Goal: Task Accomplishment & Management: Manage account settings

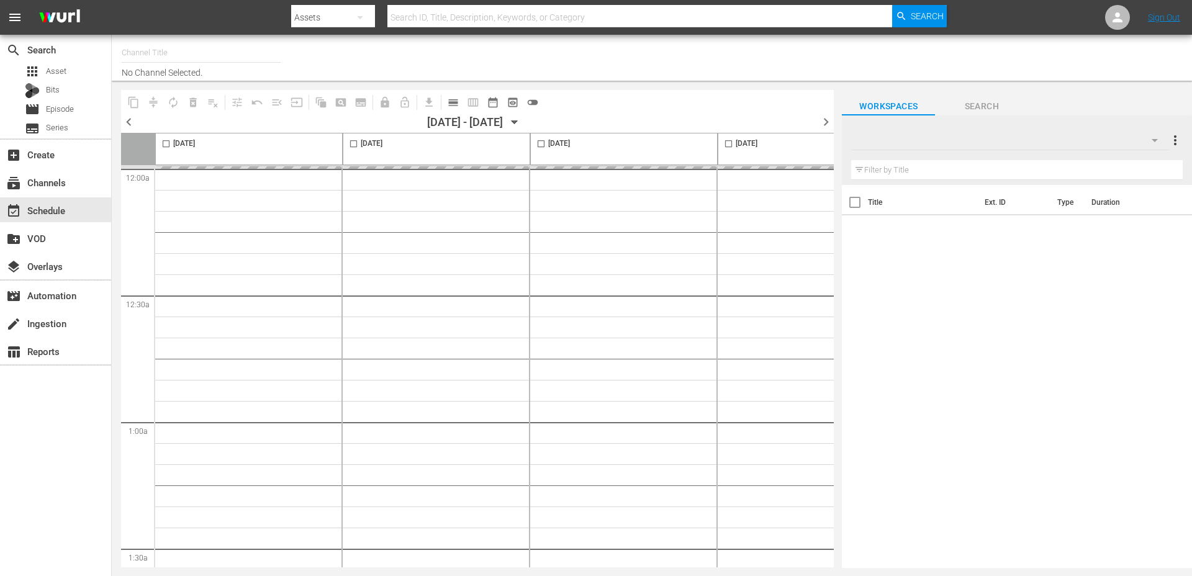
type input "Just For Laughs Comedy Clips (2025)"
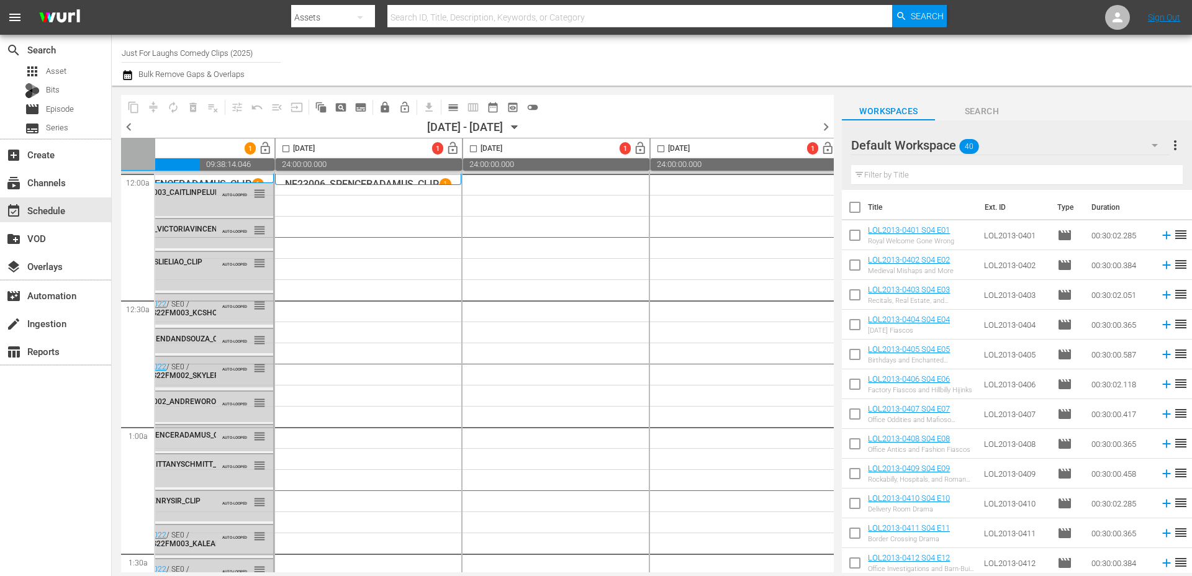
scroll to position [0, 532]
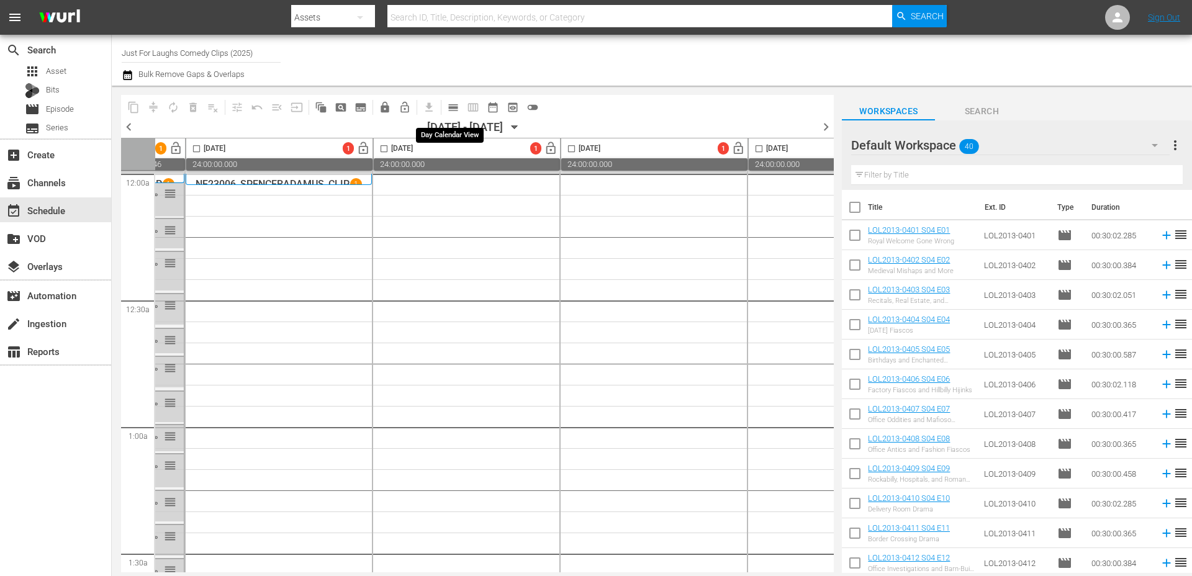
click at [453, 109] on span "calendar_view_day_outlined" at bounding box center [453, 107] width 12 height 12
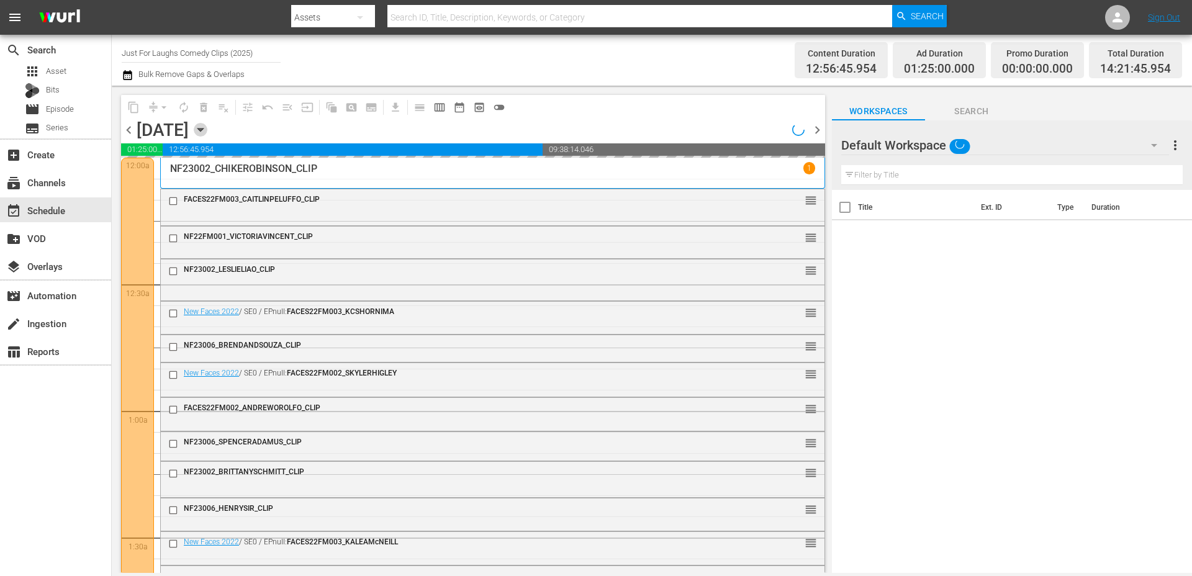
click at [207, 124] on icon "button" at bounding box center [201, 130] width 14 height 14
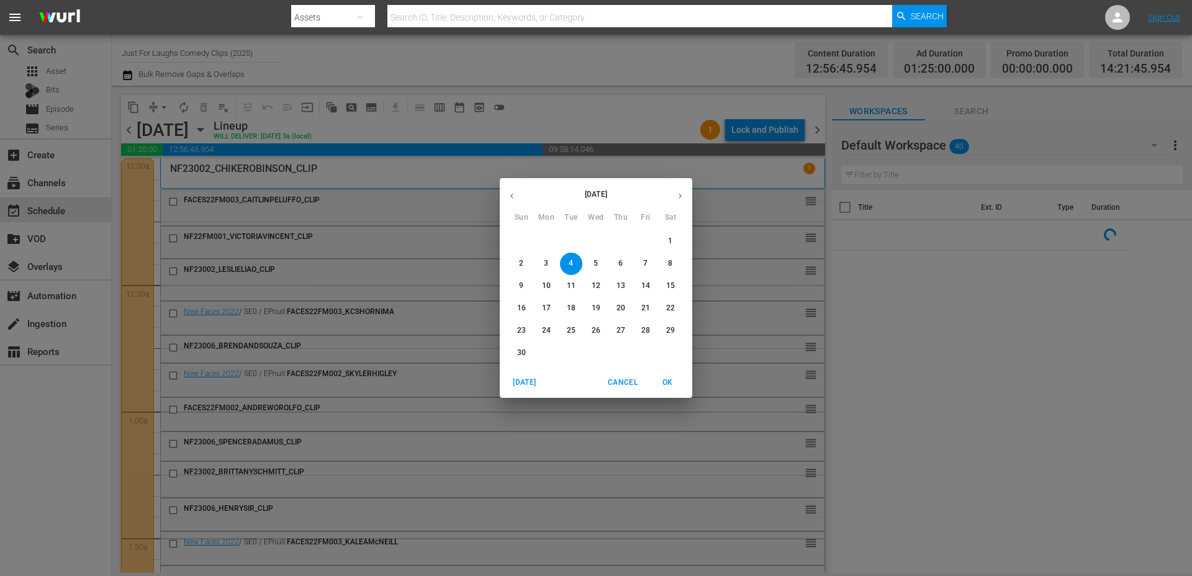
click at [636, 264] on span "7" at bounding box center [646, 263] width 22 height 11
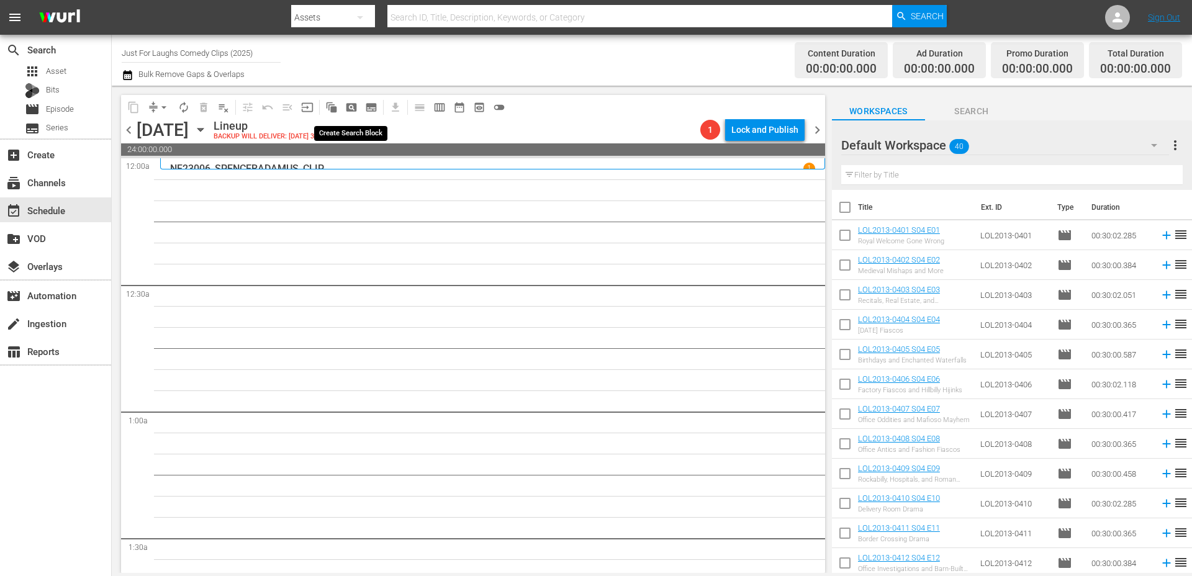
click at [348, 111] on span "pageview_outlined" at bounding box center [351, 107] width 12 height 12
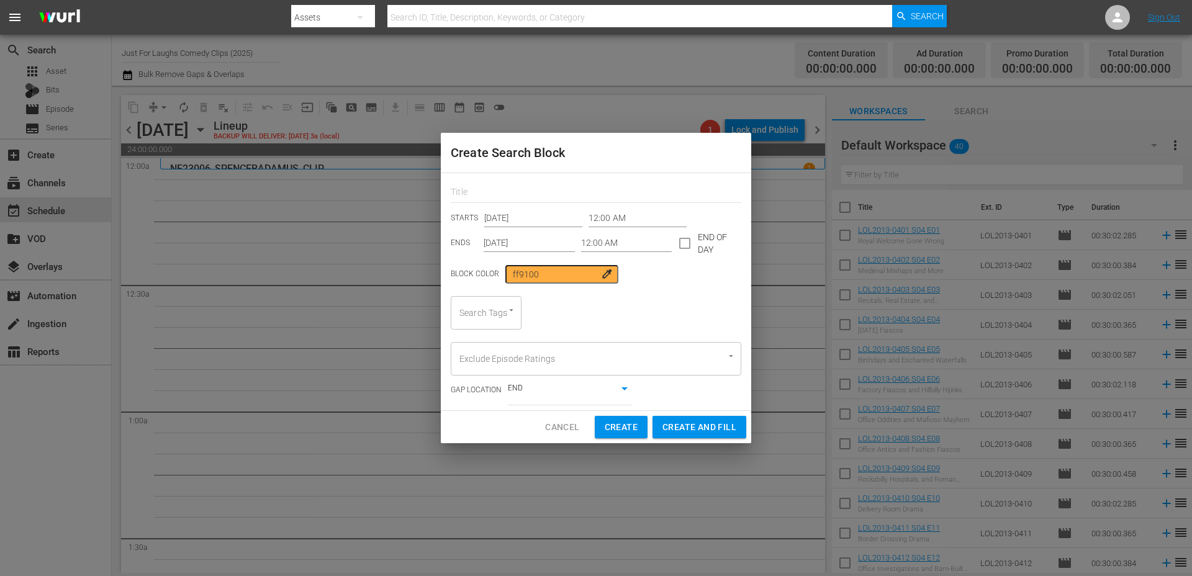
click at [509, 314] on icon "Open" at bounding box center [511, 310] width 9 height 9
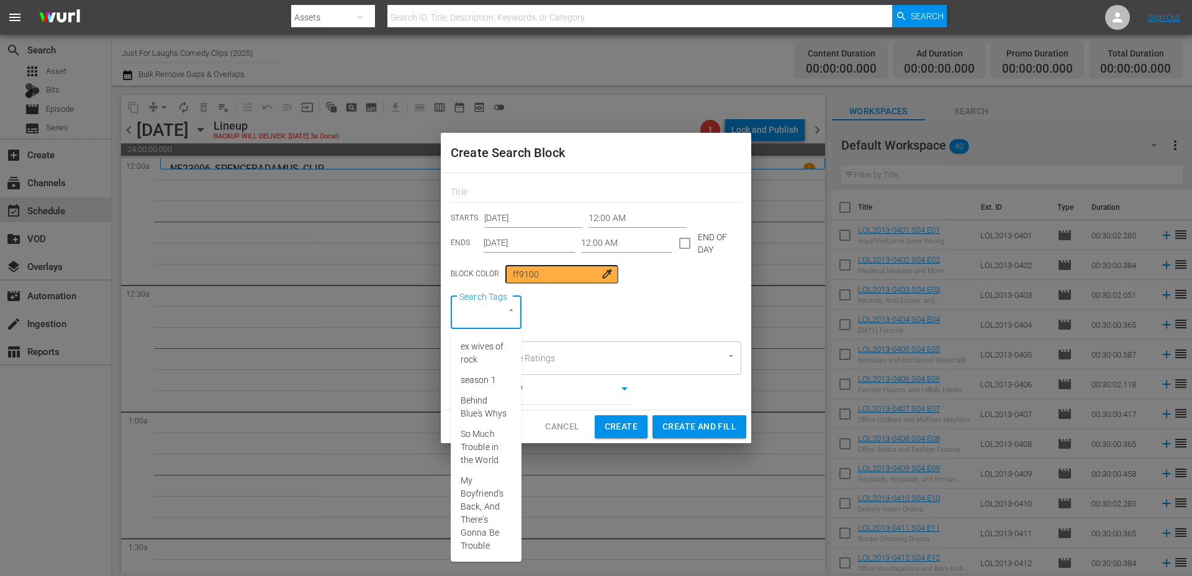
click at [489, 314] on div "Search Tags" at bounding box center [486, 313] width 71 height 34
type input "S"
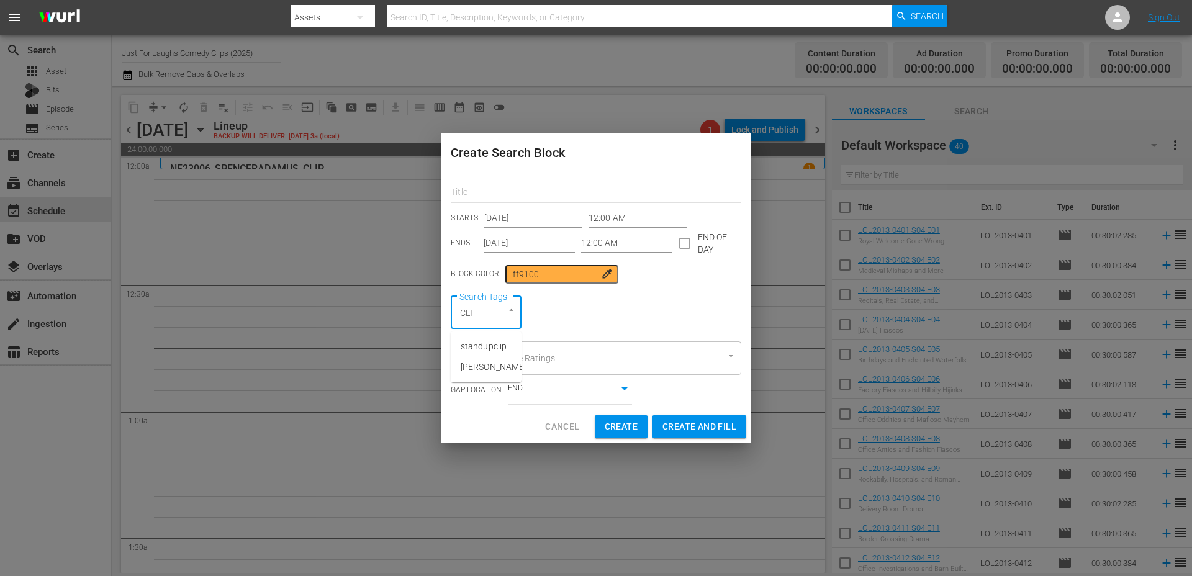
type input "CLIP"
click at [484, 347] on span "standupclip" at bounding box center [484, 346] width 46 height 13
click at [609, 252] on input "12:00 AM" at bounding box center [626, 243] width 91 height 19
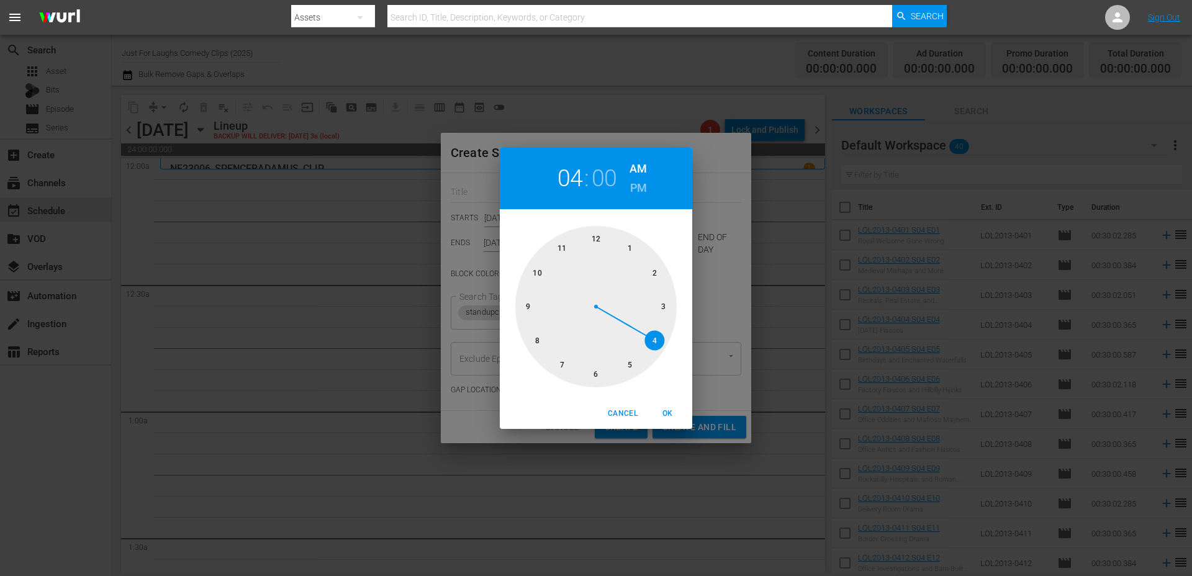
click at [658, 340] on div at bounding box center [596, 306] width 161 height 161
click at [670, 413] on span "OK" at bounding box center [668, 413] width 30 height 13
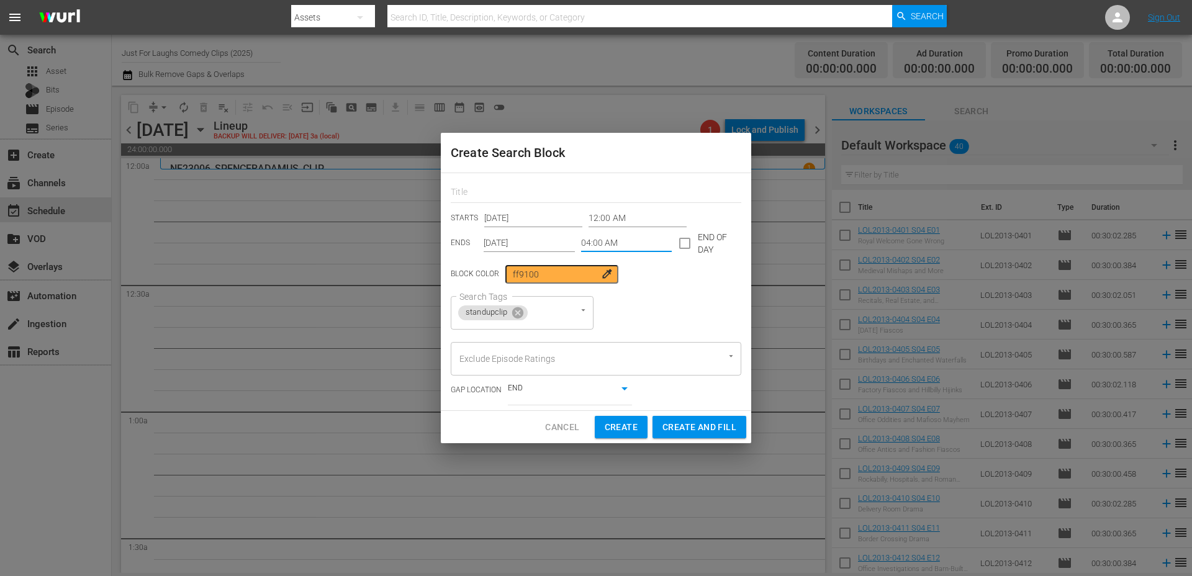
click at [685, 428] on span "Create and Fill" at bounding box center [700, 428] width 74 height 16
type input "12:00 AM"
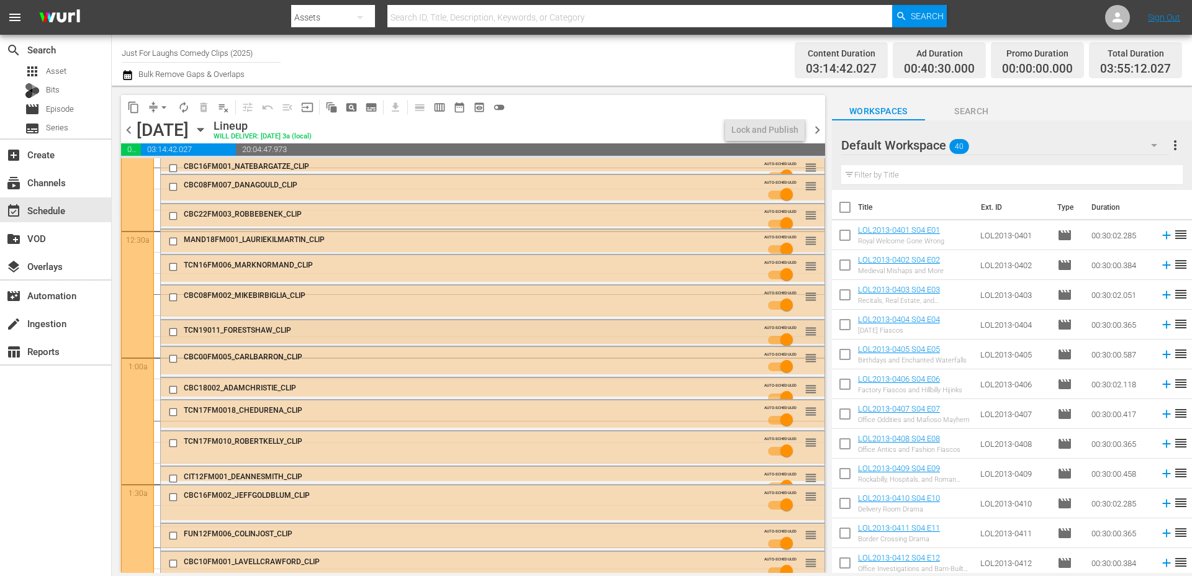
scroll to position [34, 0]
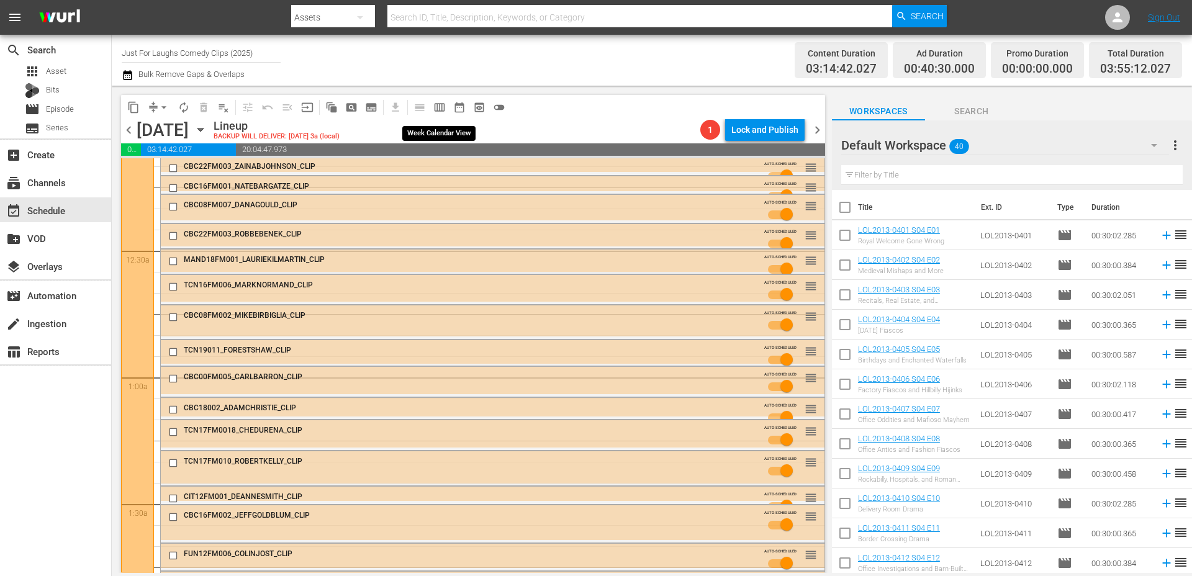
click at [442, 109] on span "calendar_view_week_outlined" at bounding box center [440, 107] width 12 height 12
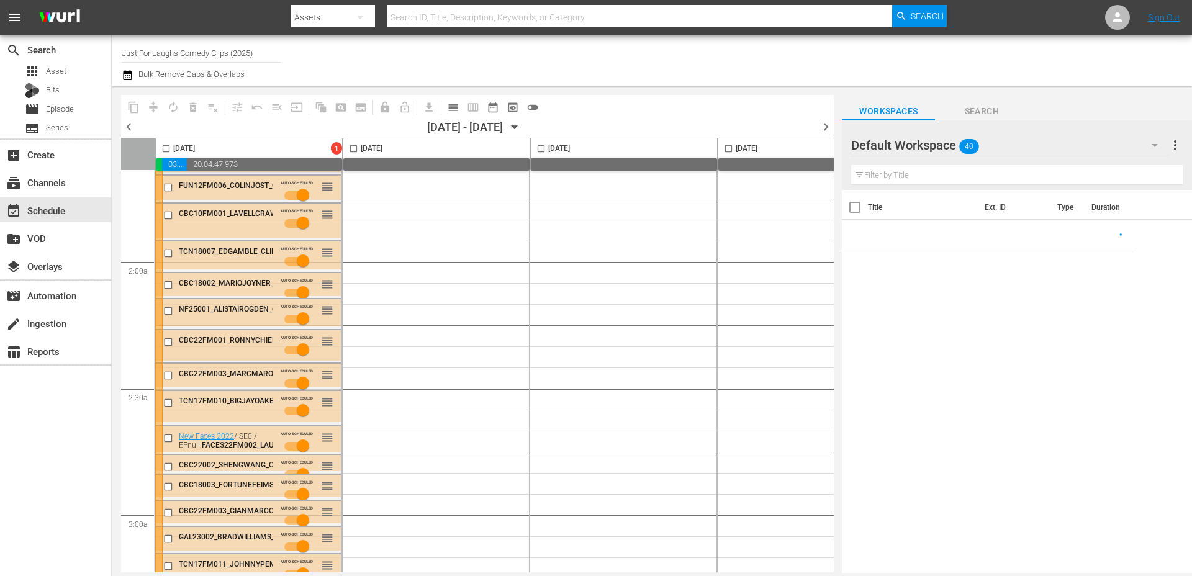
scroll to position [0, 0]
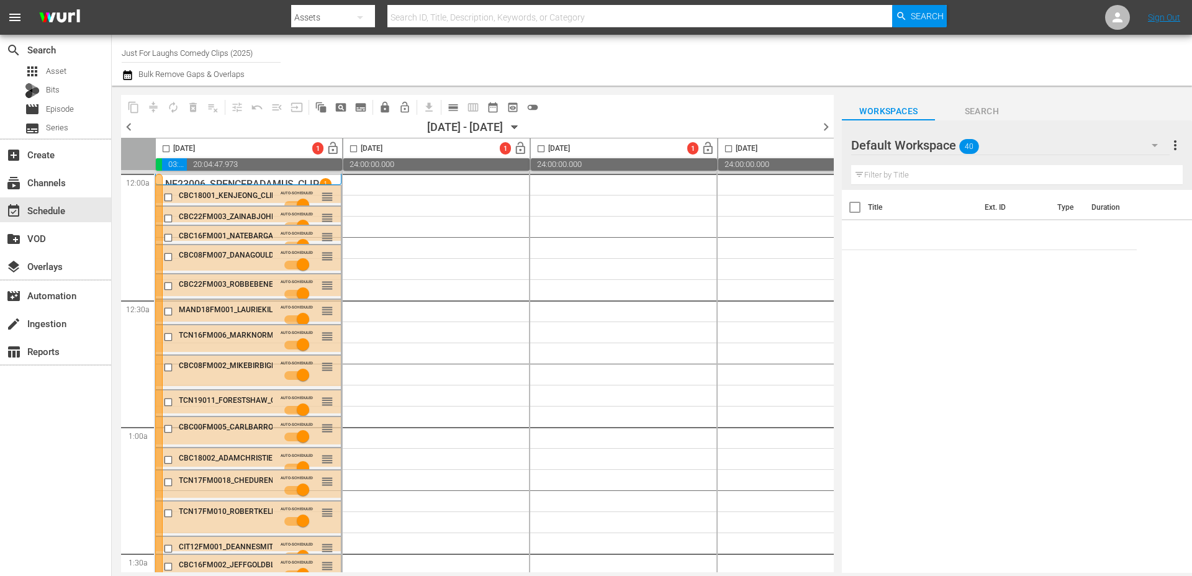
click at [167, 152] on input "checkbox" at bounding box center [166, 151] width 14 height 14
checkbox input "true"
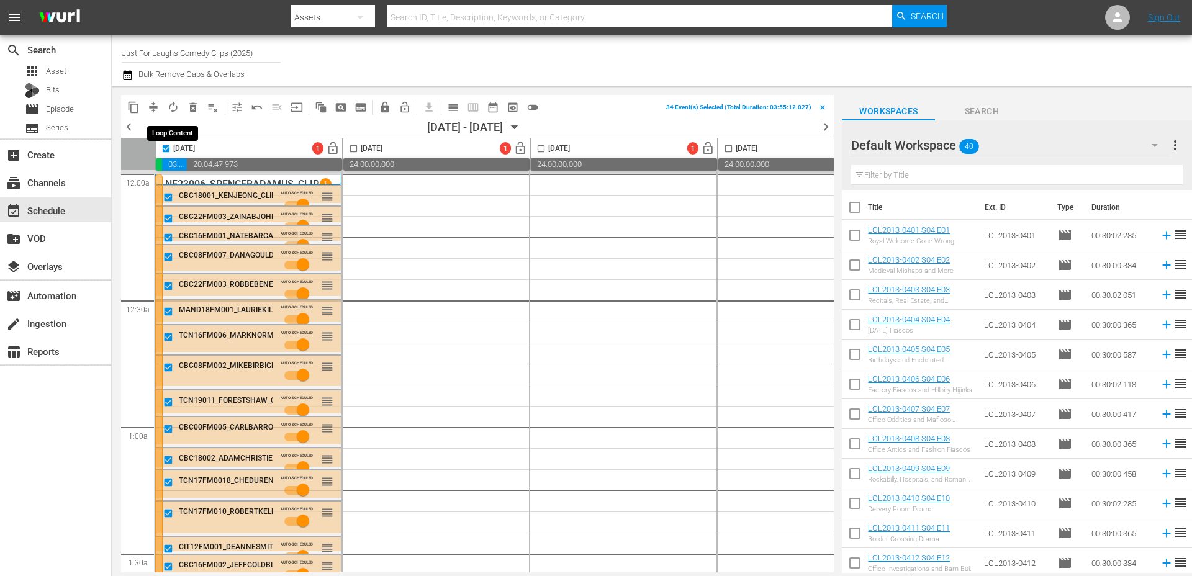
click at [173, 108] on span "autorenew_outlined" at bounding box center [173, 107] width 12 height 12
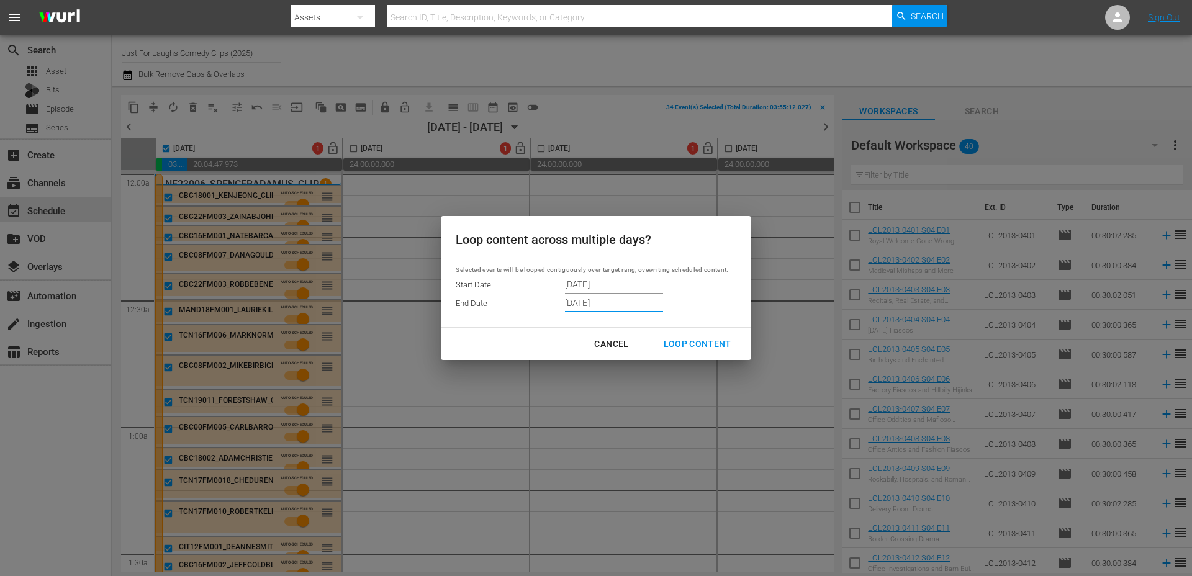
click at [623, 303] on input "11/13/2025" at bounding box center [614, 303] width 98 height 19
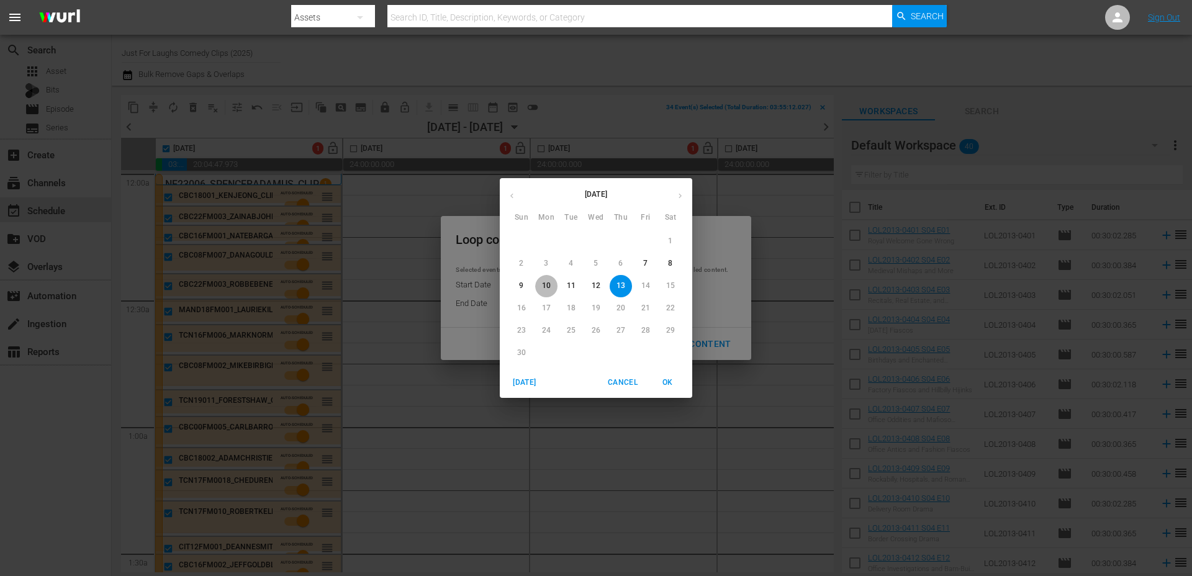
click at [551, 285] on span "10" at bounding box center [546, 286] width 22 height 11
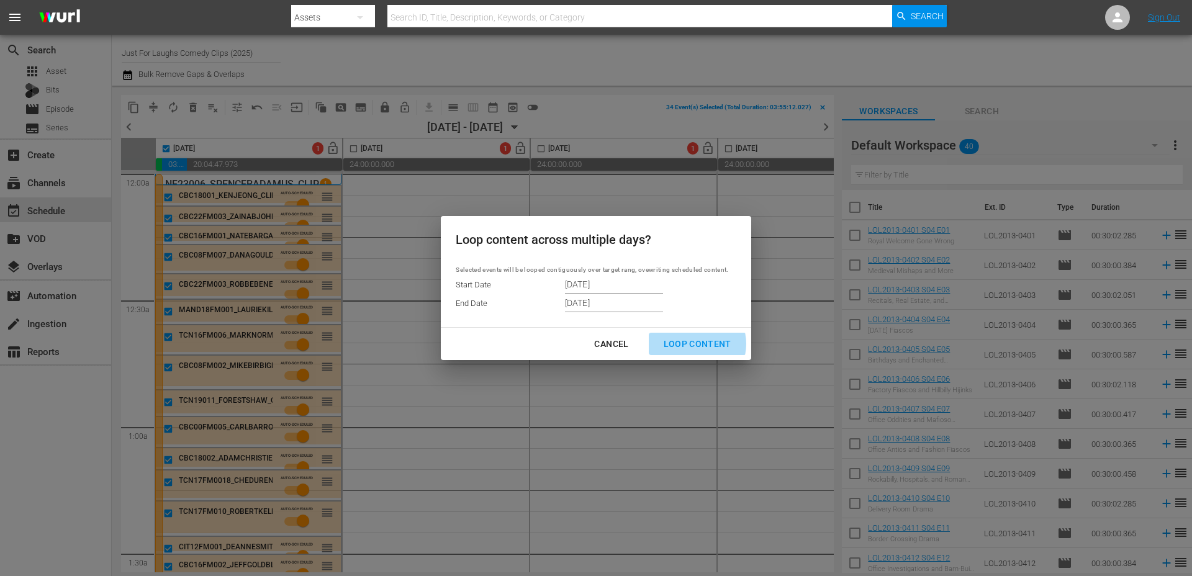
click at [694, 344] on div "Loop Content" at bounding box center [698, 345] width 88 height 16
type input "11/13/2025"
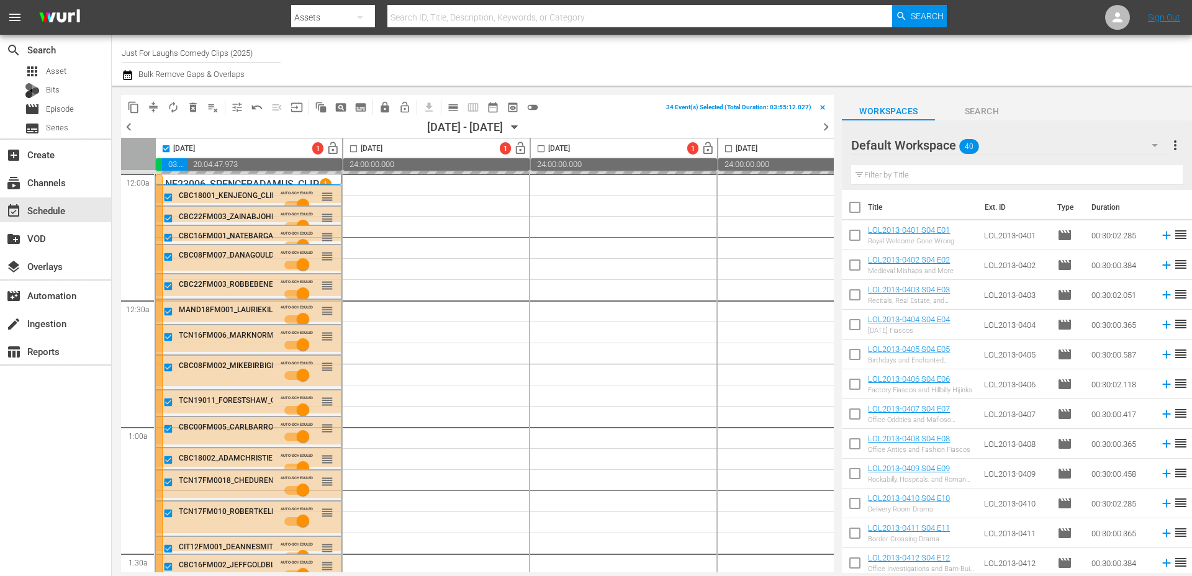
checkbox input "false"
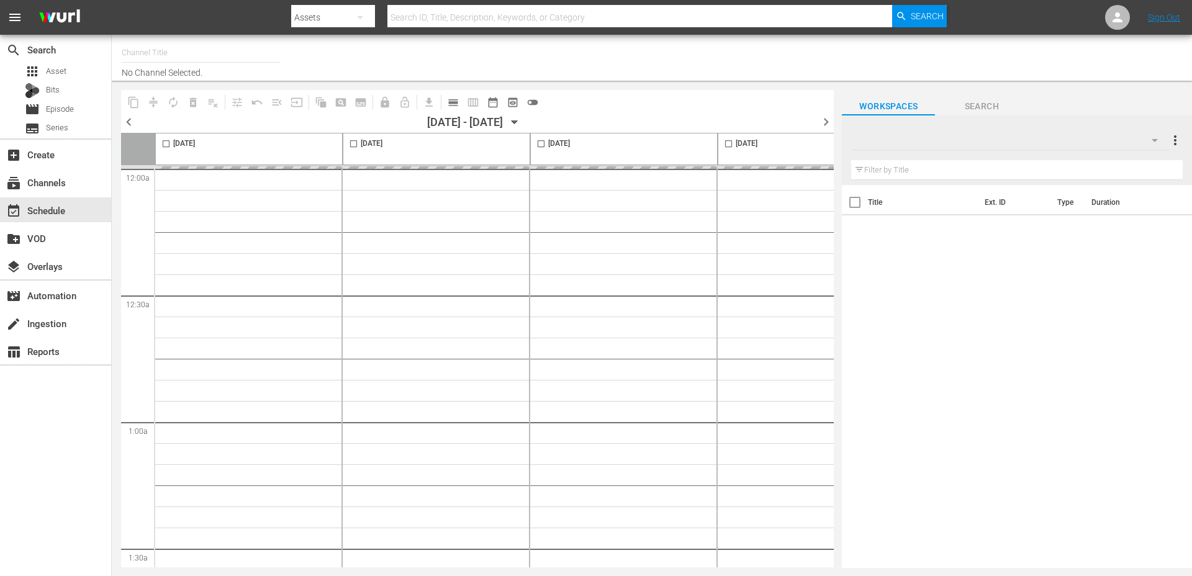
type input "Just For Laughs Comedy Clips (2025)"
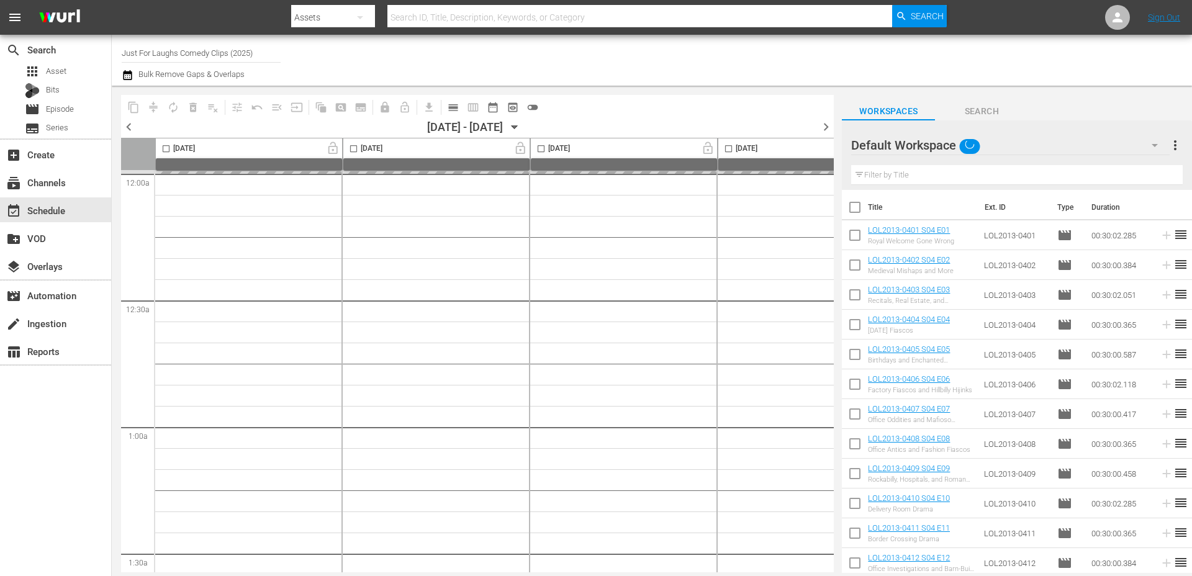
click at [518, 126] on icon "button" at bounding box center [515, 127] width 6 height 3
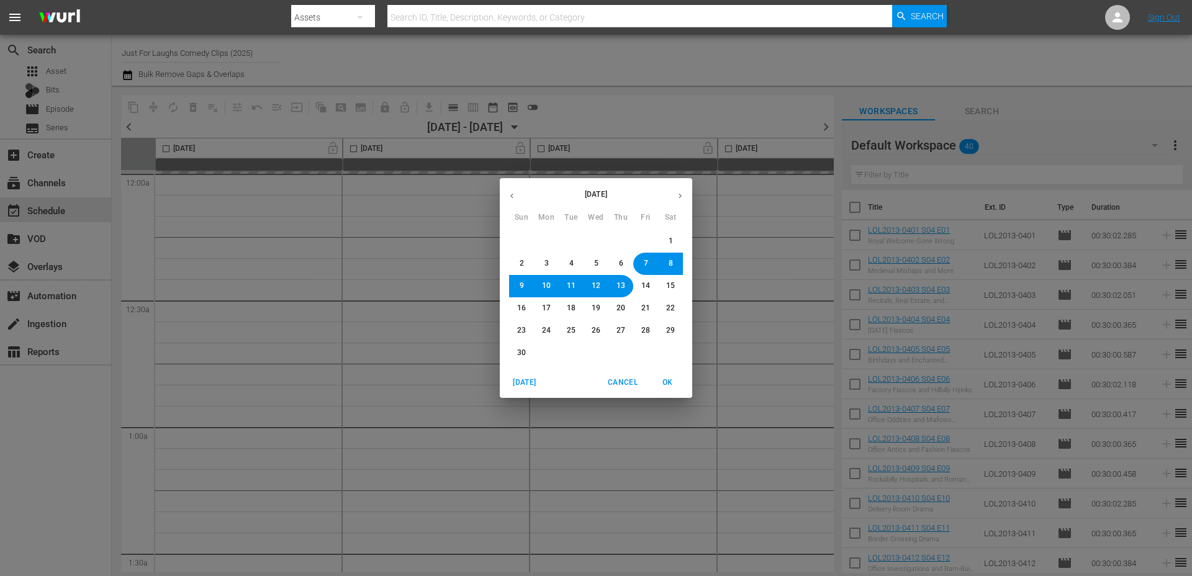
click at [676, 238] on button "1" at bounding box center [671, 241] width 22 height 22
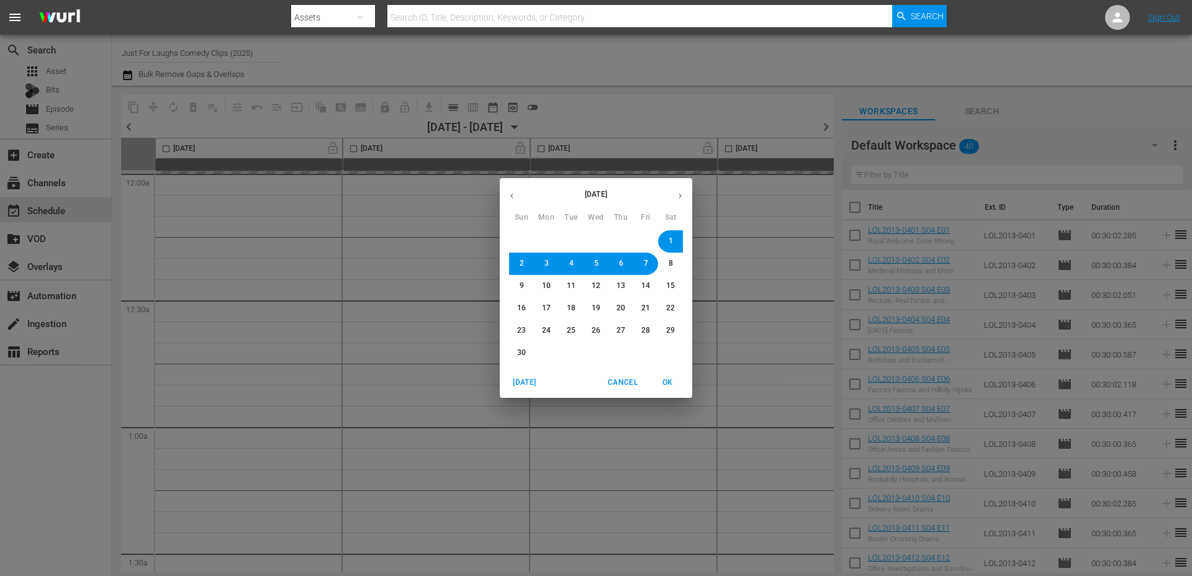
click at [676, 379] on span "OK" at bounding box center [668, 382] width 30 height 13
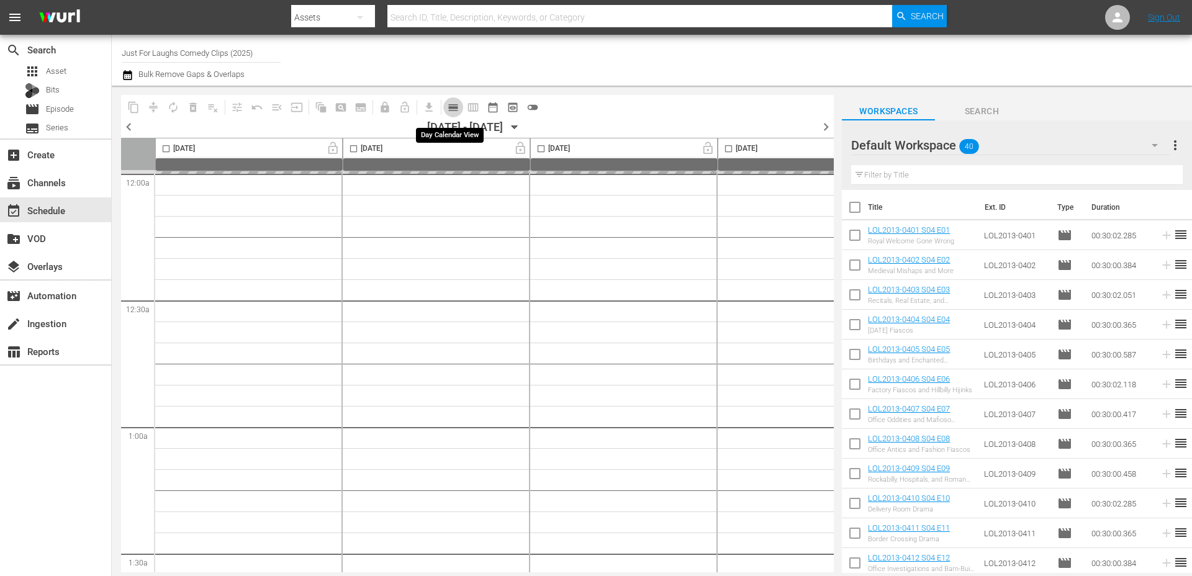
click at [457, 109] on span "calendar_view_day_outlined" at bounding box center [453, 107] width 12 height 12
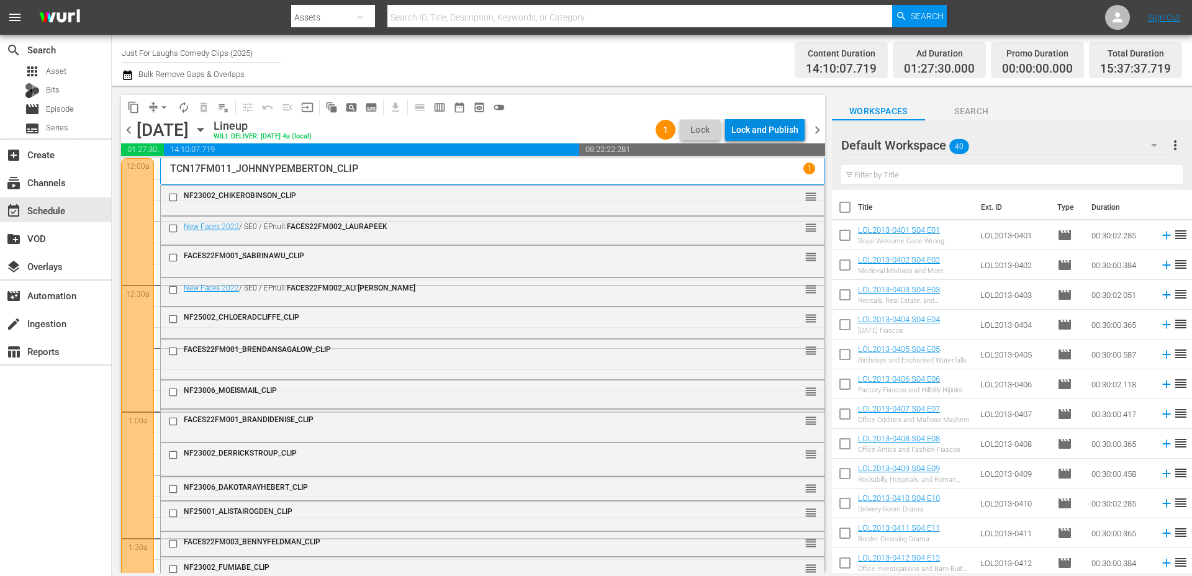
click at [763, 129] on div "Lock and Publish" at bounding box center [765, 130] width 67 height 22
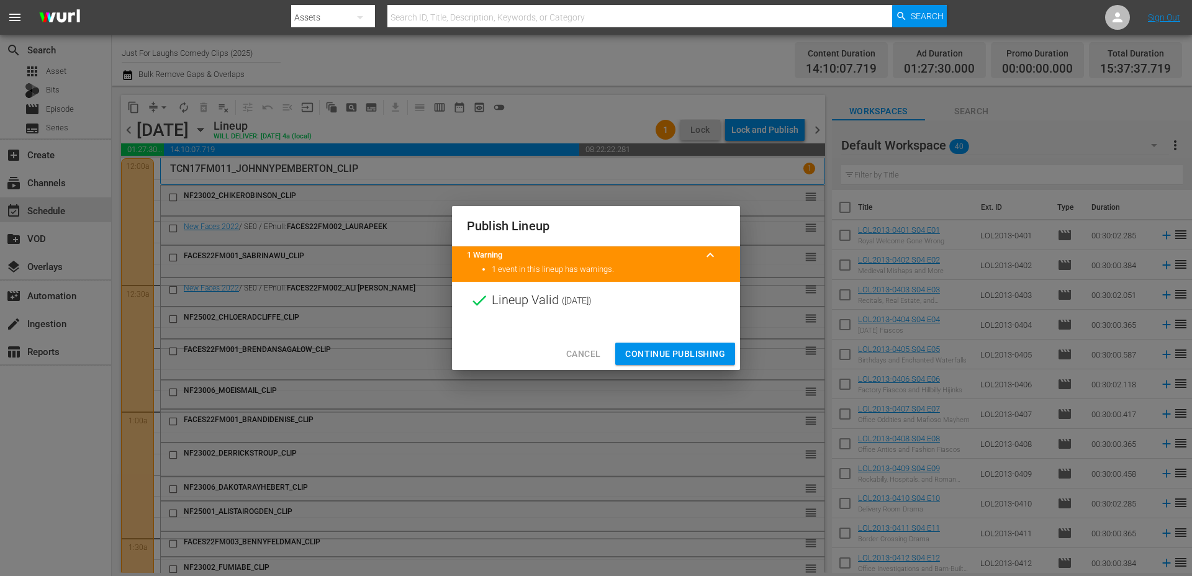
click at [647, 361] on button "Continue Publishing" at bounding box center [675, 354] width 120 height 23
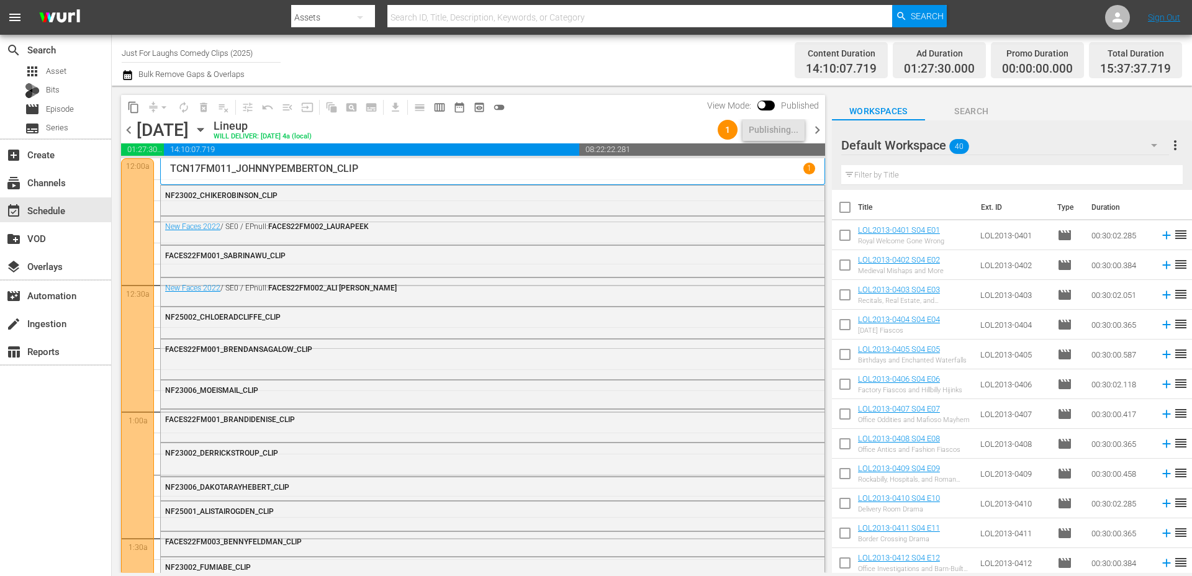
click at [816, 130] on span "chevron_right" at bounding box center [818, 130] width 16 height 16
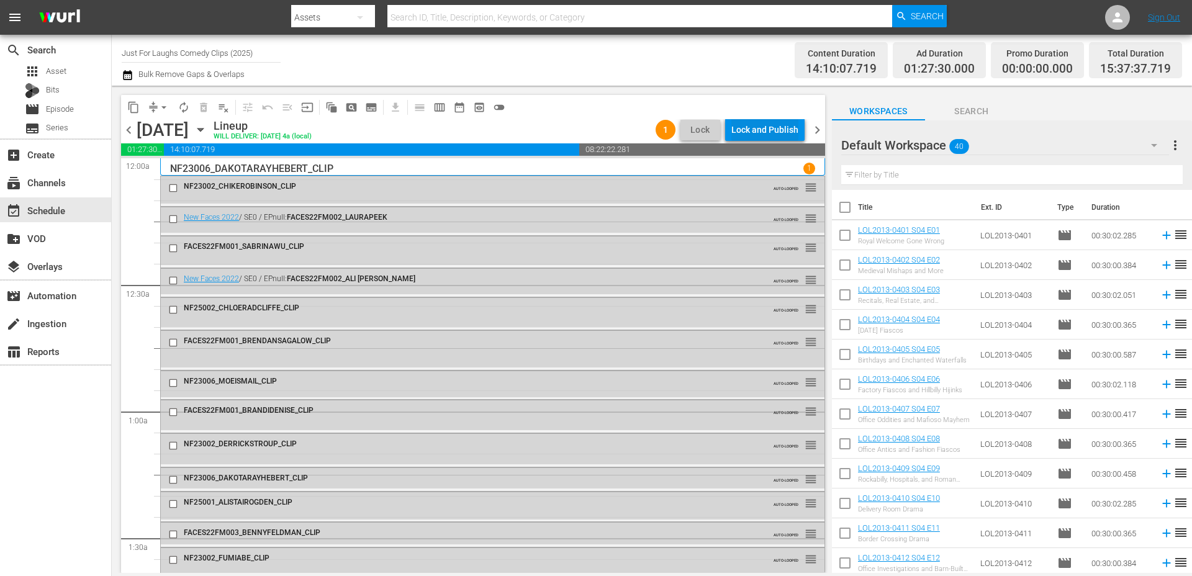
click at [752, 130] on div "Lock and Publish" at bounding box center [765, 130] width 67 height 22
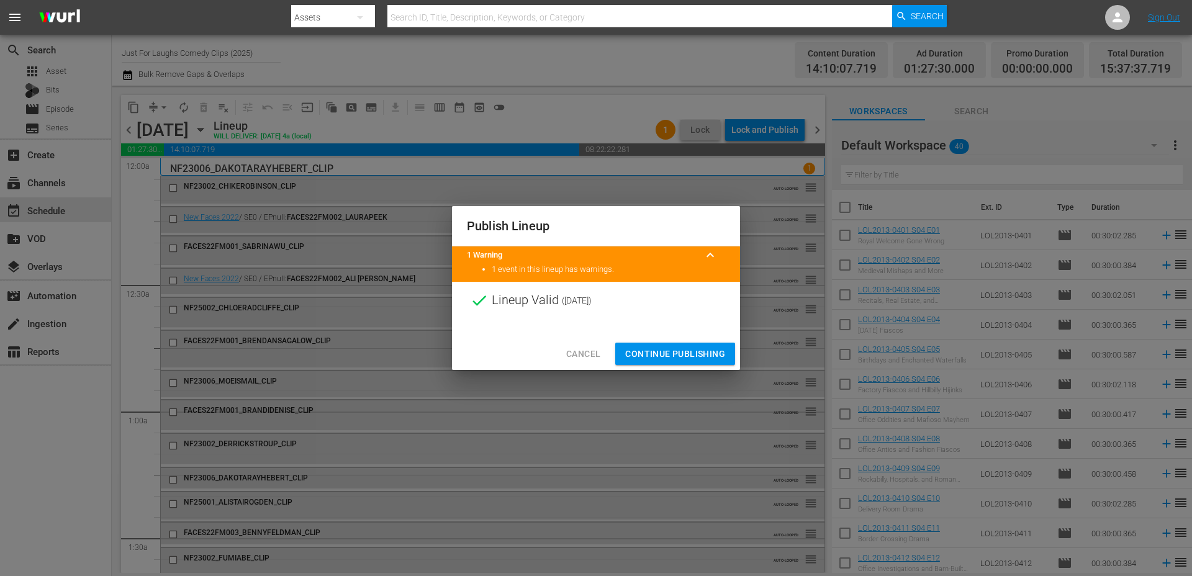
click at [661, 352] on span "Continue Publishing" at bounding box center [675, 355] width 100 height 16
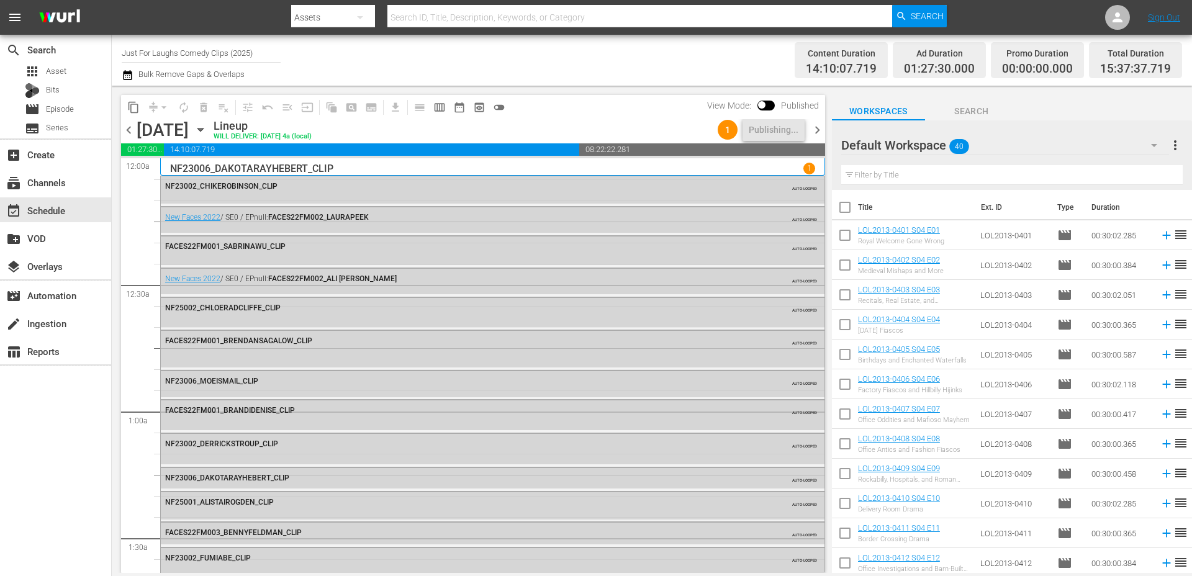
click at [821, 127] on span "chevron_right" at bounding box center [818, 130] width 16 height 16
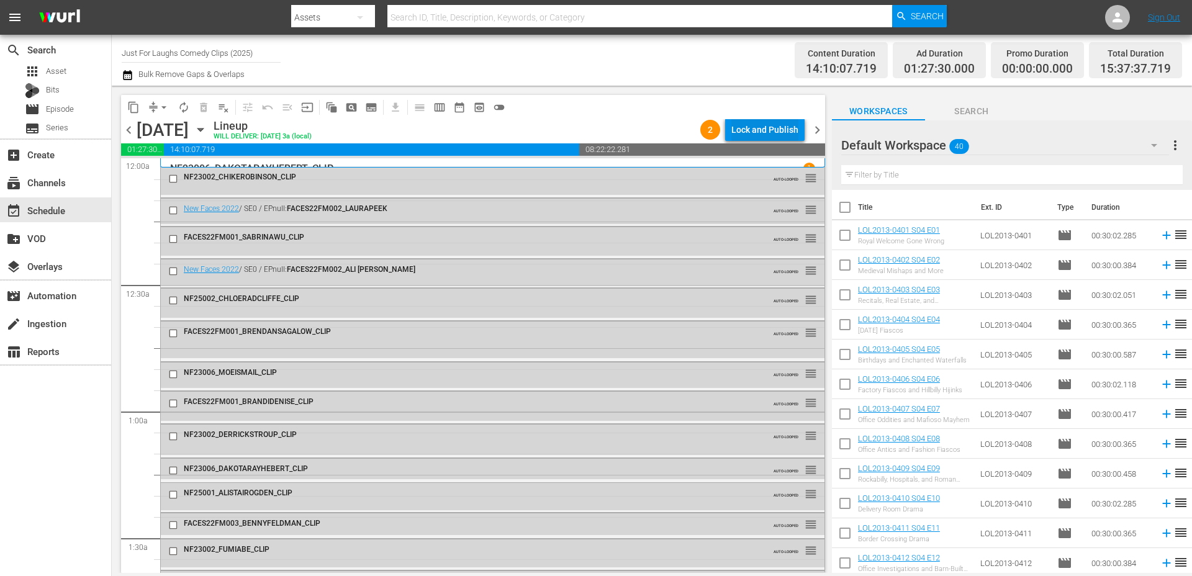
click at [764, 122] on div "Lock and Publish" at bounding box center [765, 130] width 67 height 22
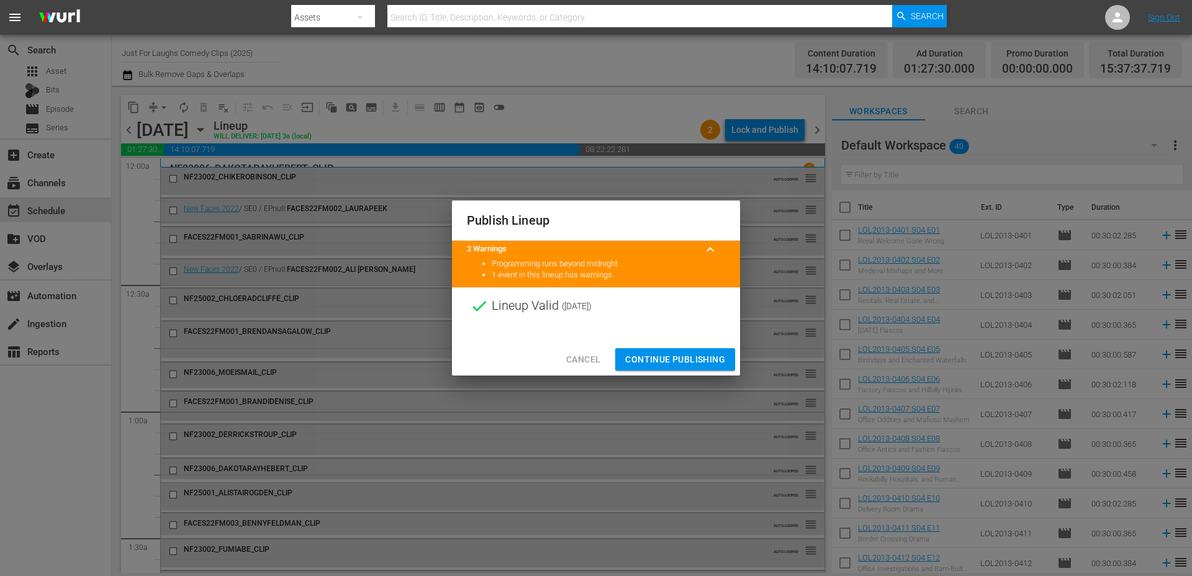
click at [648, 365] on span "Continue Publishing" at bounding box center [675, 360] width 100 height 16
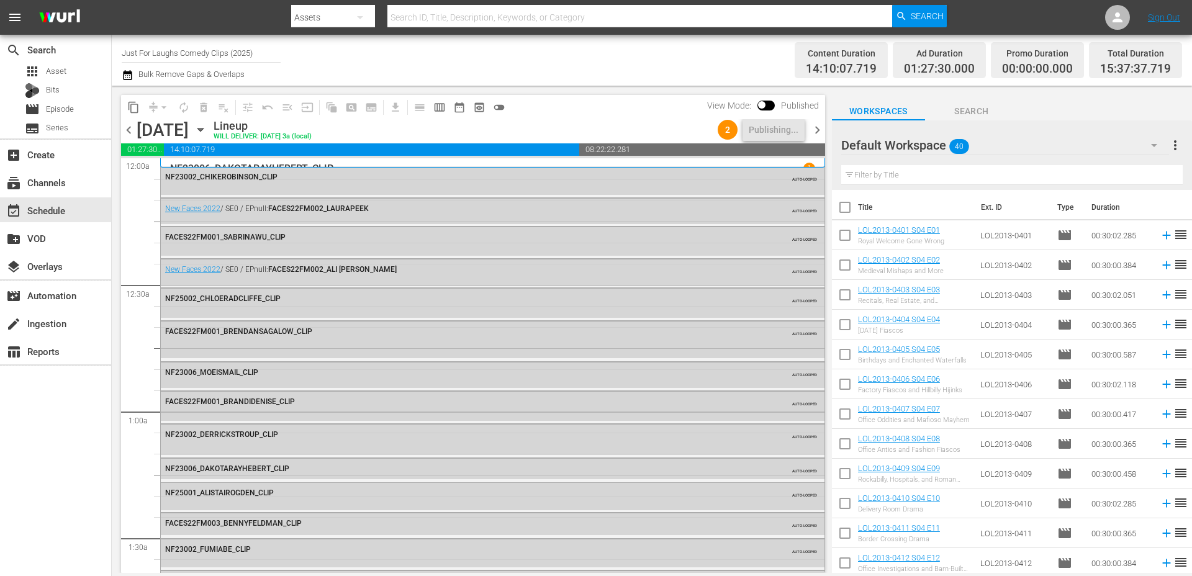
click at [819, 130] on span "chevron_right" at bounding box center [818, 130] width 16 height 16
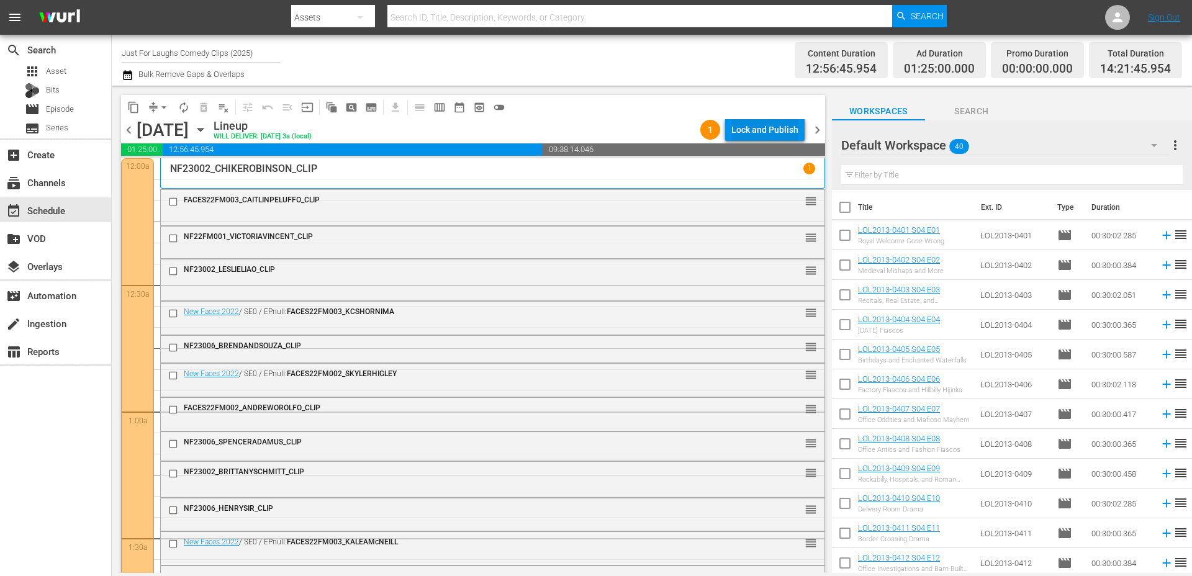
click at [771, 122] on div "Lock and Publish" at bounding box center [765, 130] width 67 height 22
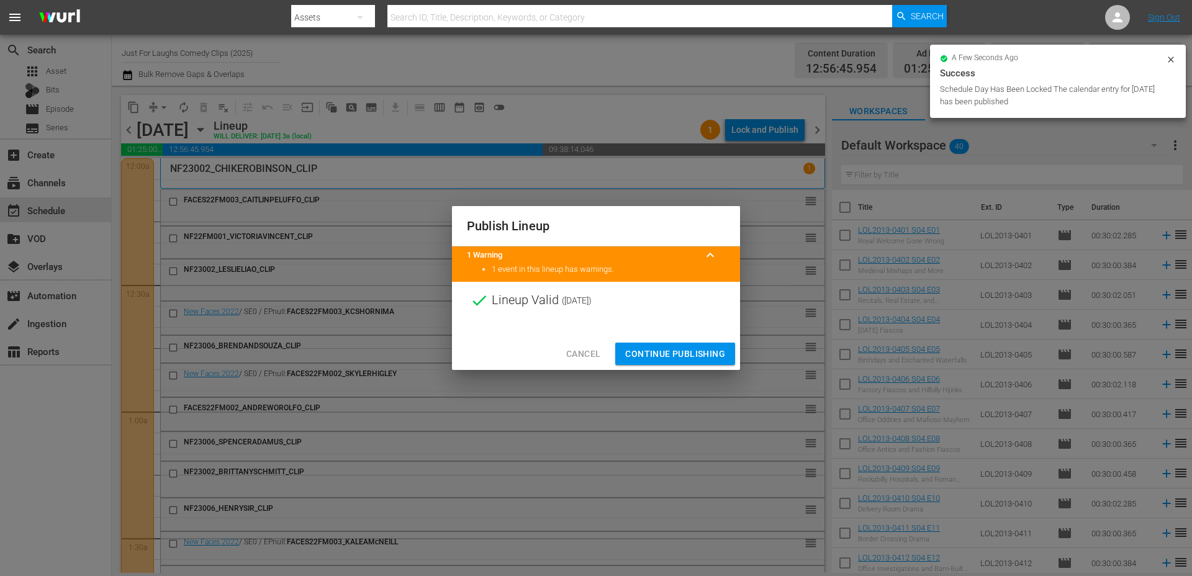
click at [664, 360] on span "Continue Publishing" at bounding box center [675, 355] width 100 height 16
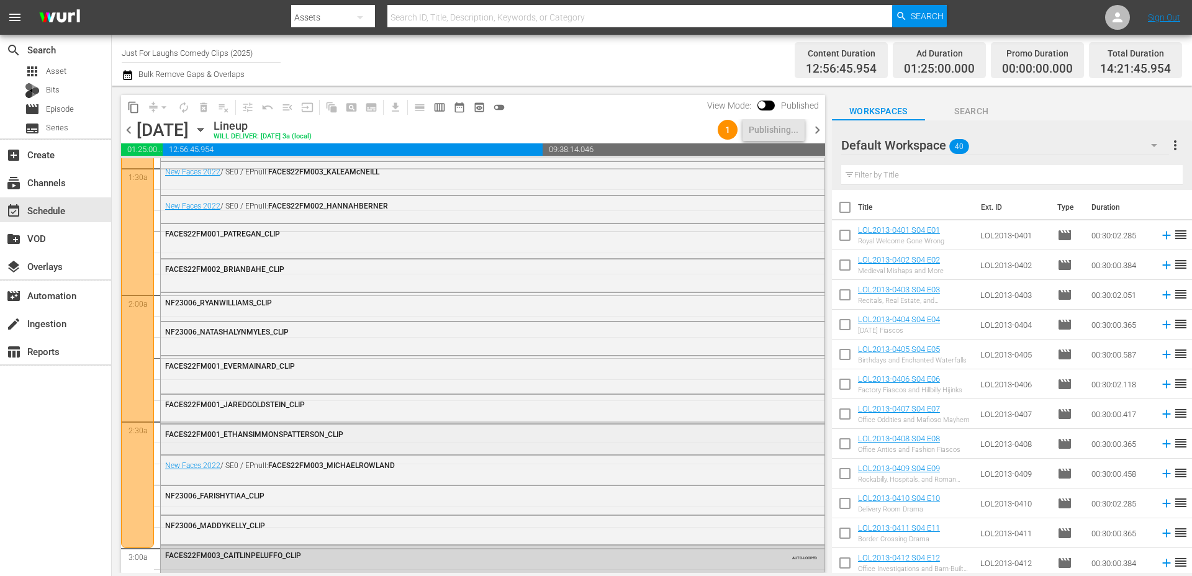
scroll to position [374, 0]
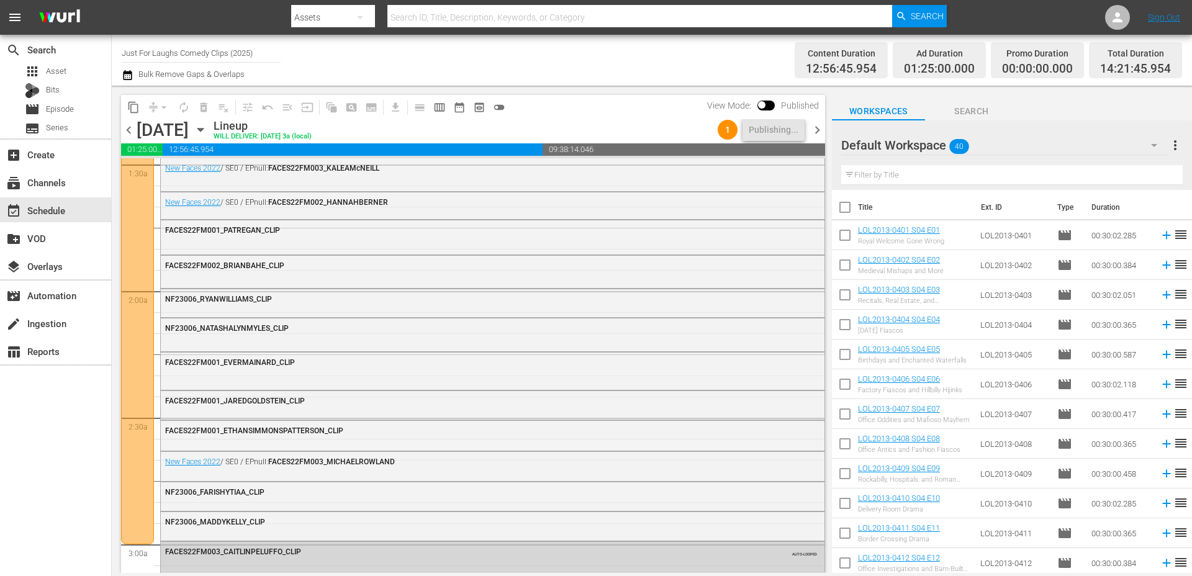
click at [817, 131] on span "chevron_right" at bounding box center [818, 130] width 16 height 16
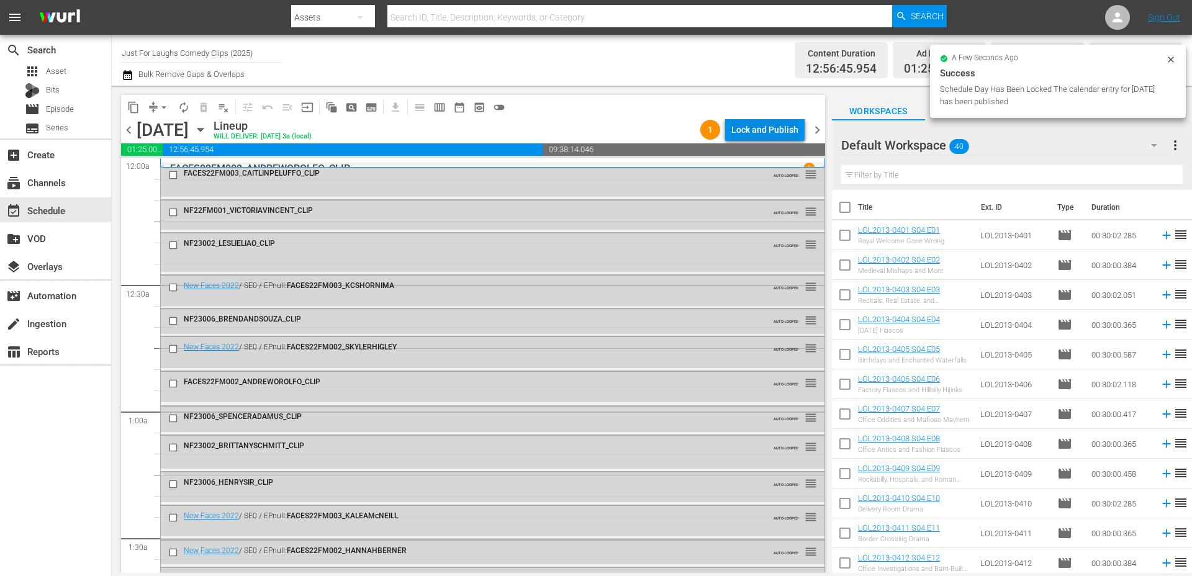
click at [786, 134] on div "Lock and Publish" at bounding box center [765, 130] width 67 height 22
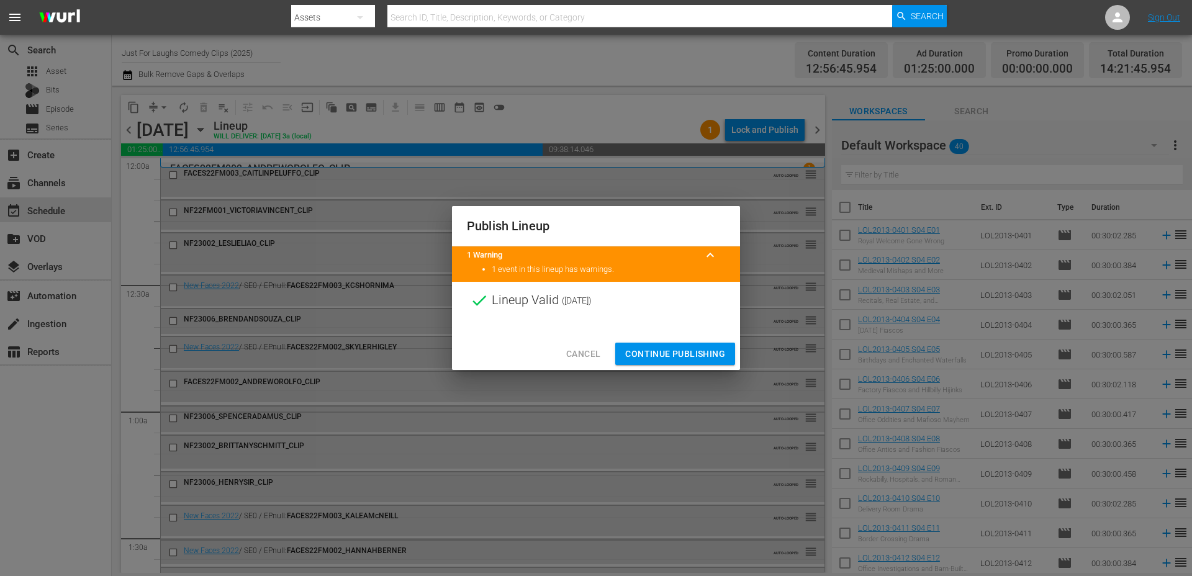
click at [649, 355] on span "Continue Publishing" at bounding box center [675, 355] width 100 height 16
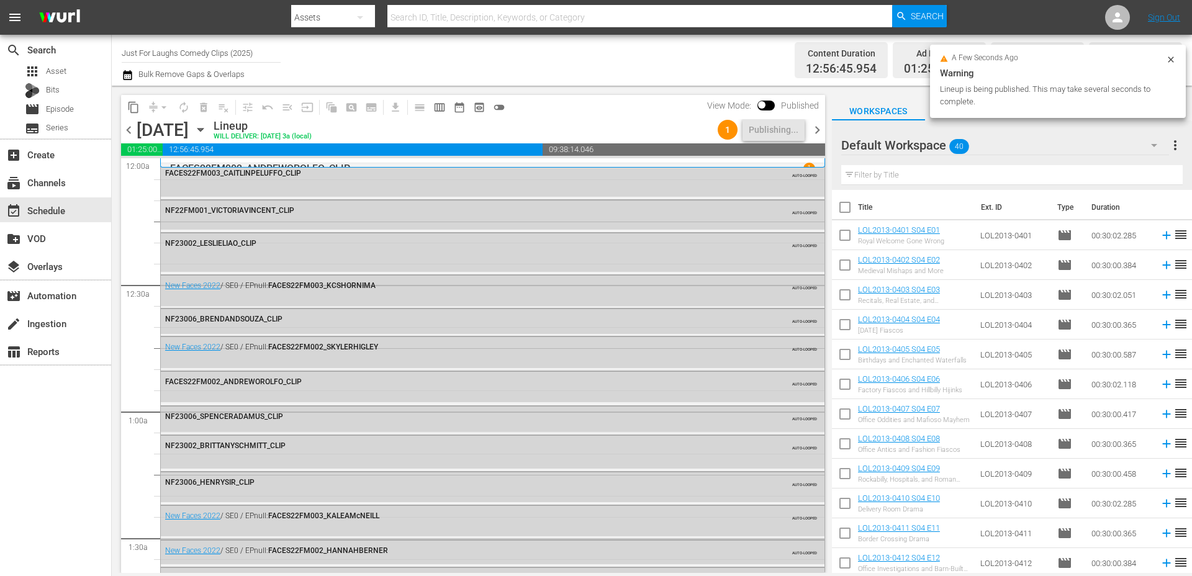
click at [818, 131] on span "chevron_right" at bounding box center [818, 130] width 16 height 16
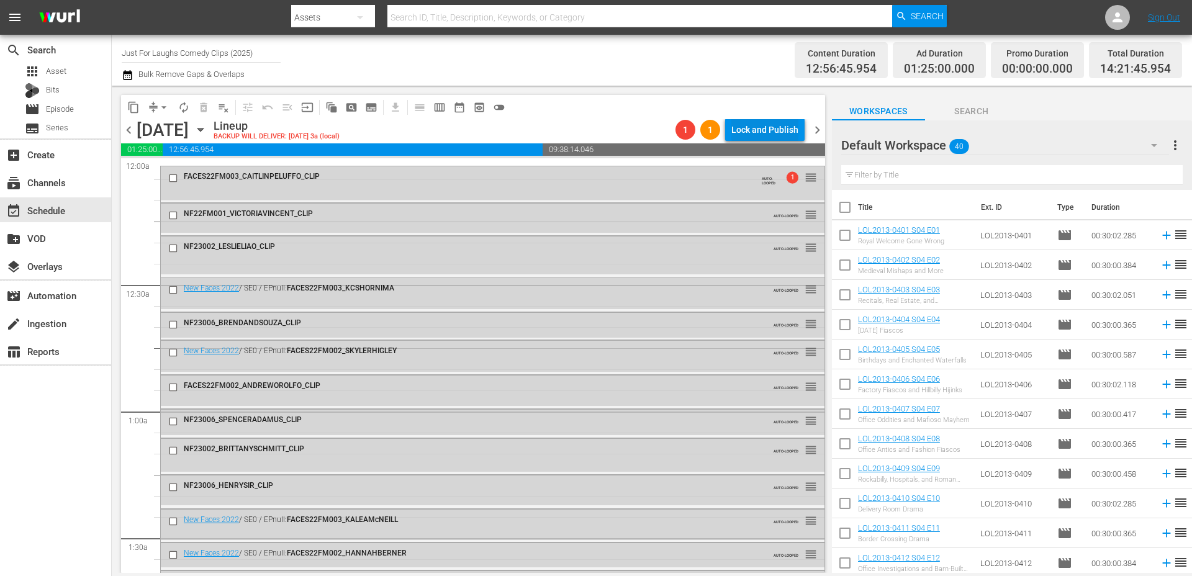
click at [776, 127] on div "Lock and Publish" at bounding box center [765, 130] width 67 height 22
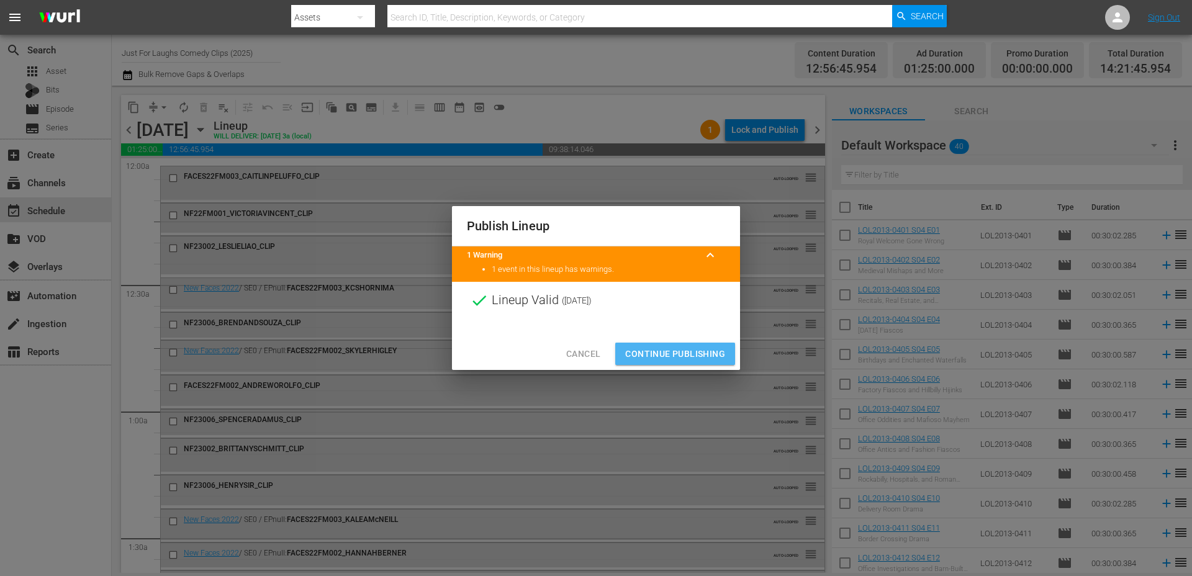
click at [645, 347] on span "Continue Publishing" at bounding box center [675, 355] width 100 height 16
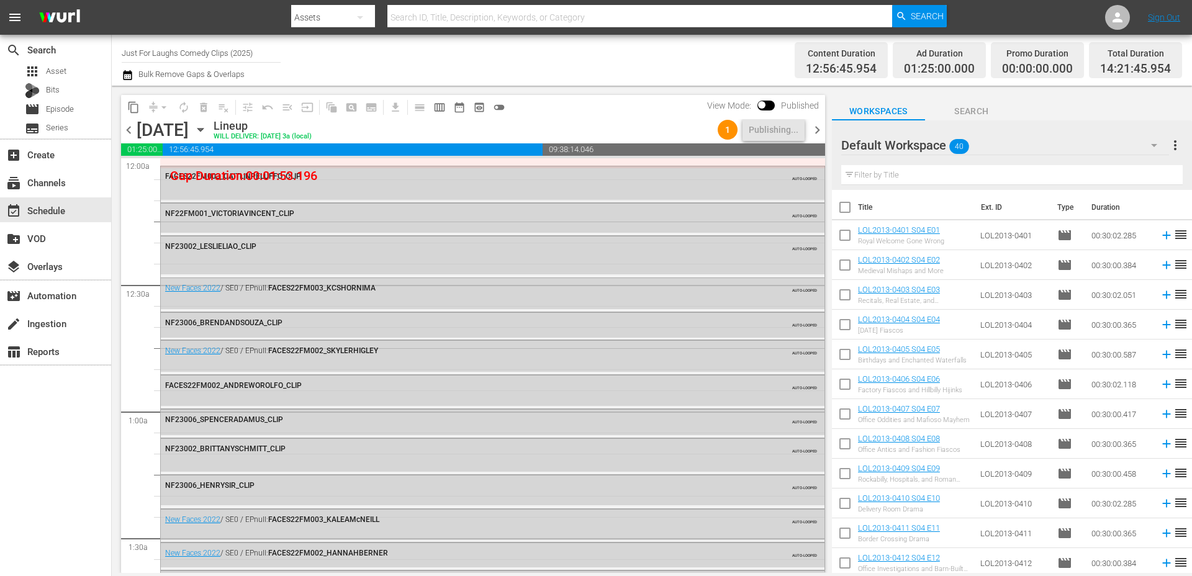
click at [130, 134] on span "chevron_left" at bounding box center [129, 130] width 16 height 16
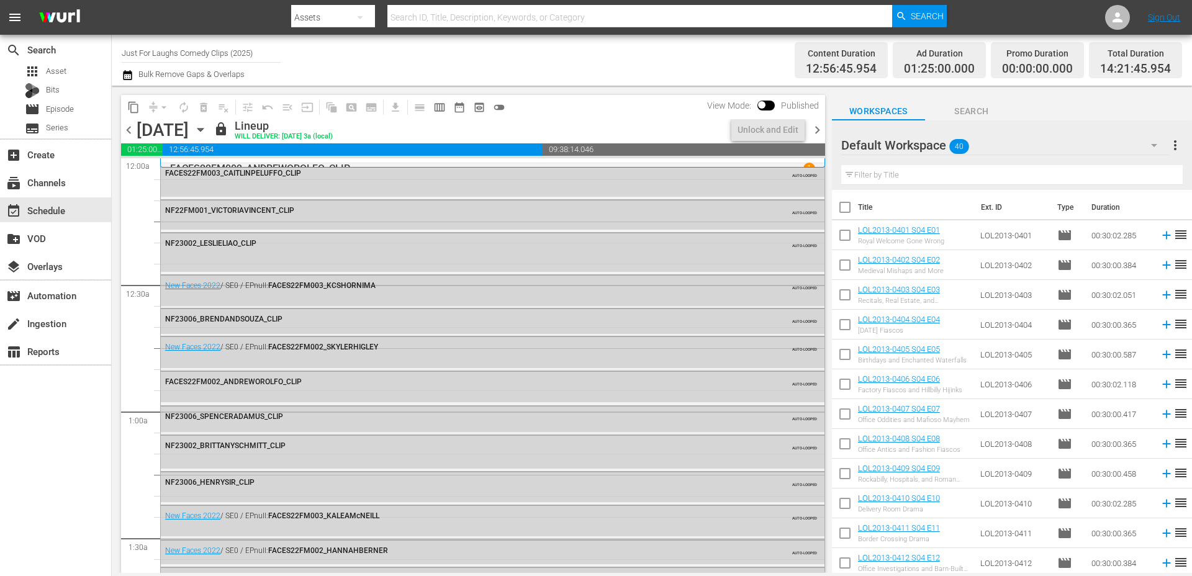
click at [814, 127] on span "chevron_right" at bounding box center [818, 130] width 16 height 16
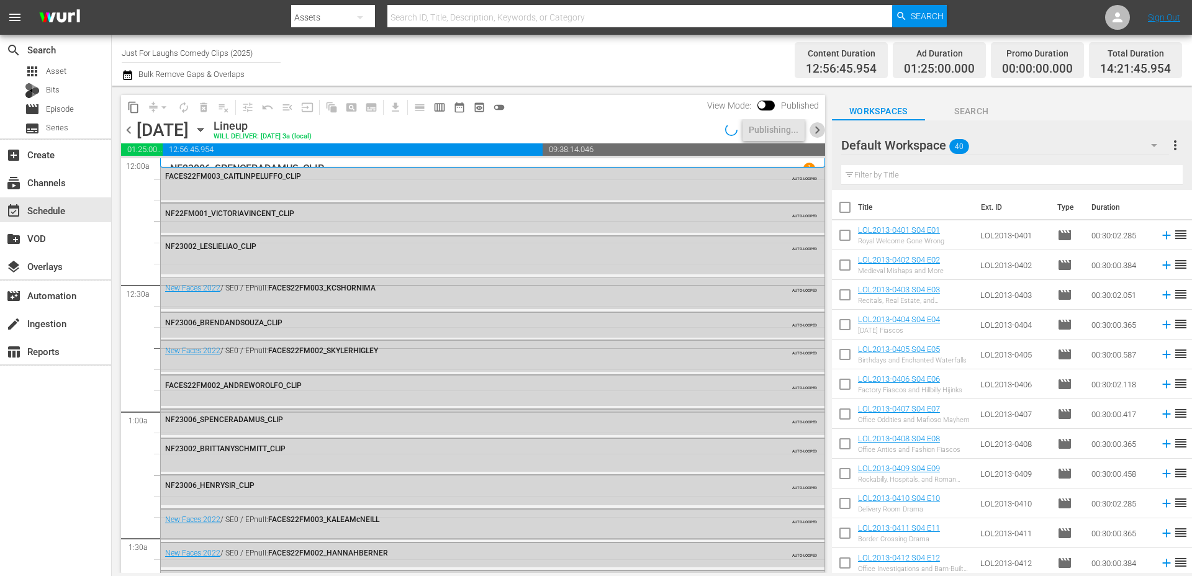
click at [814, 127] on span "chevron_right" at bounding box center [818, 130] width 16 height 16
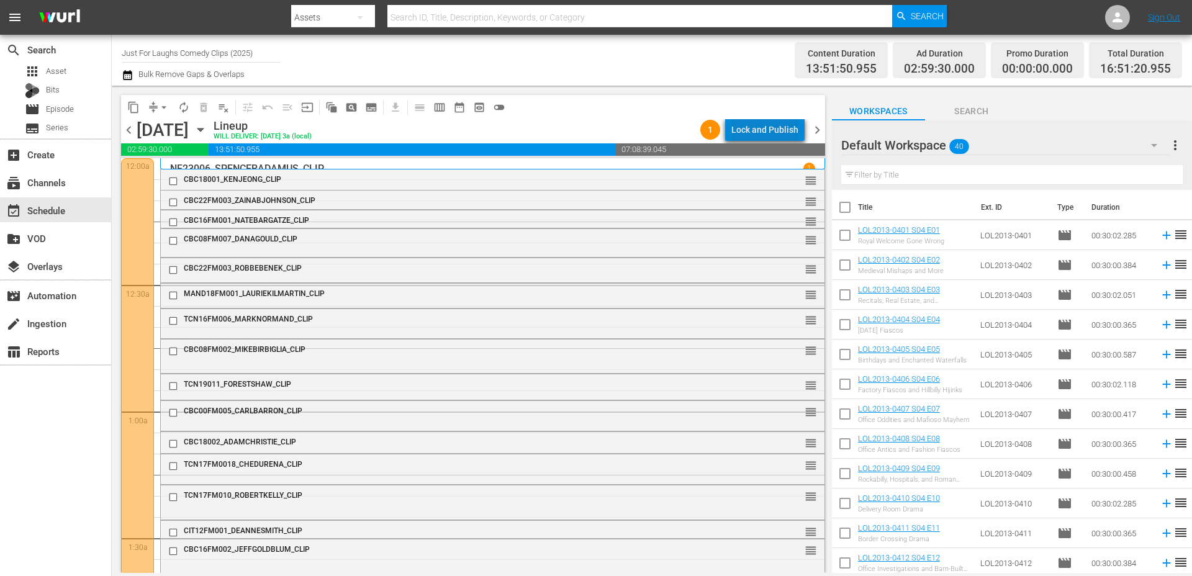
click at [771, 120] on div "Lock and Publish" at bounding box center [765, 130] width 67 height 22
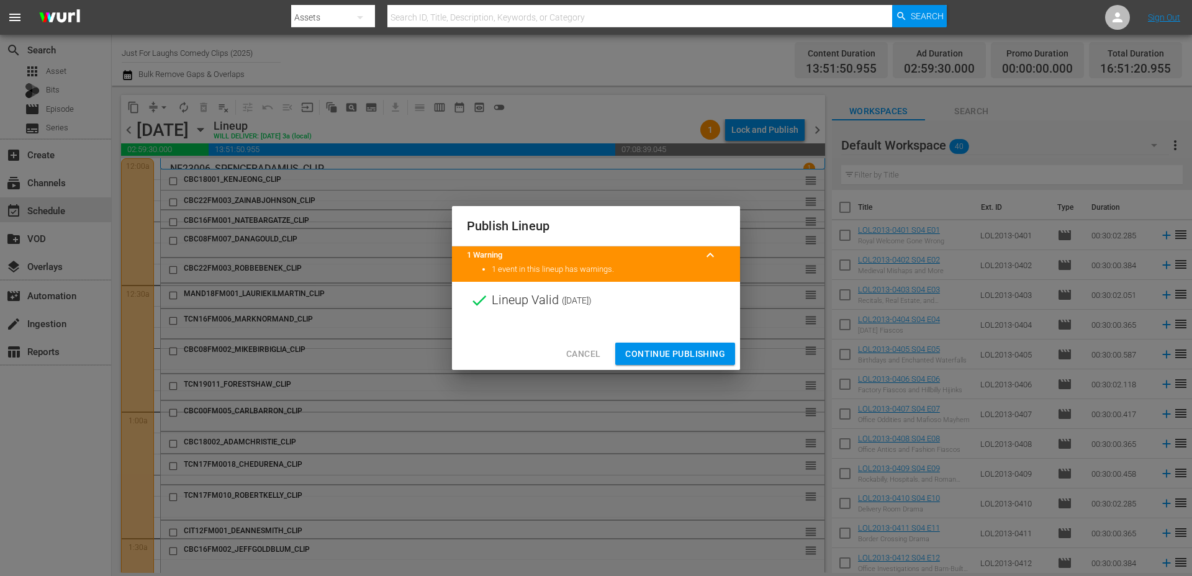
click at [672, 347] on span "Continue Publishing" at bounding box center [675, 355] width 100 height 16
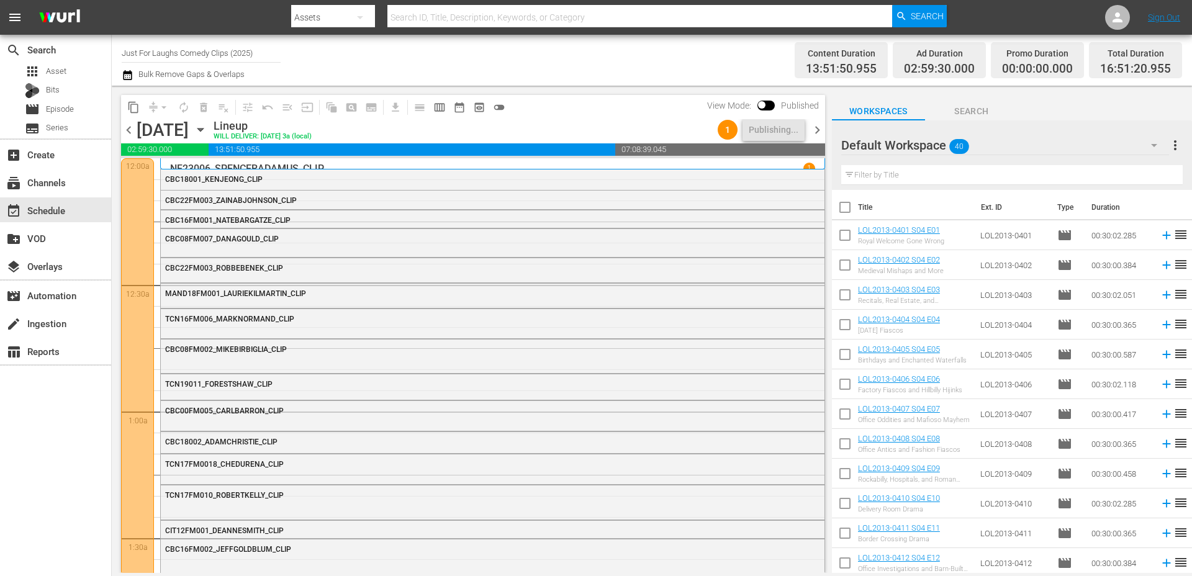
click at [819, 129] on span "chevron_right" at bounding box center [818, 130] width 16 height 16
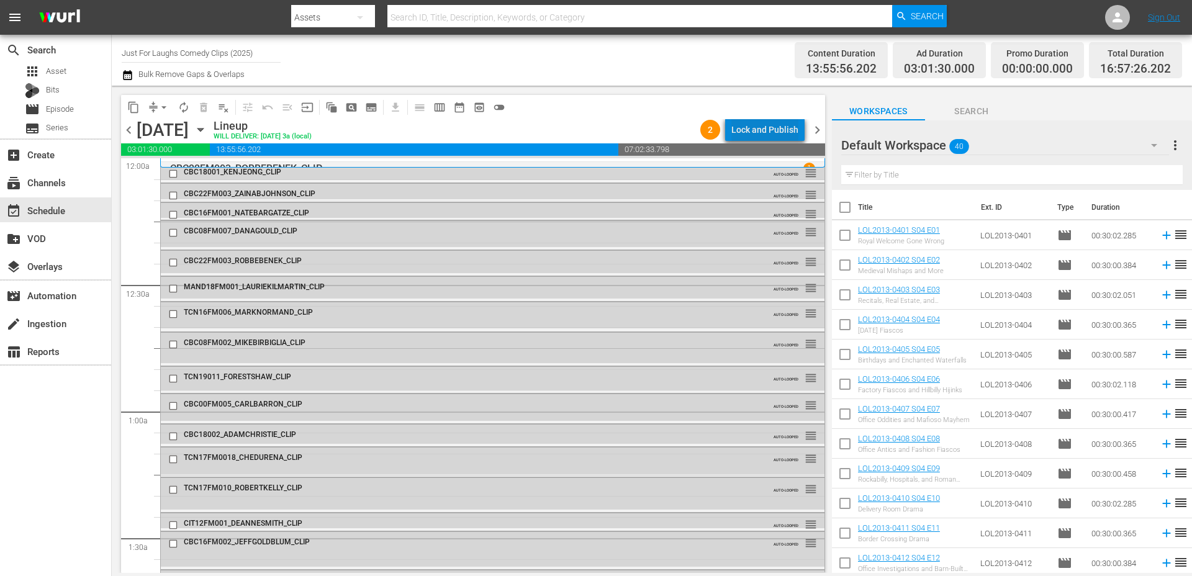
click at [773, 128] on div "Lock and Publish" at bounding box center [765, 130] width 67 height 22
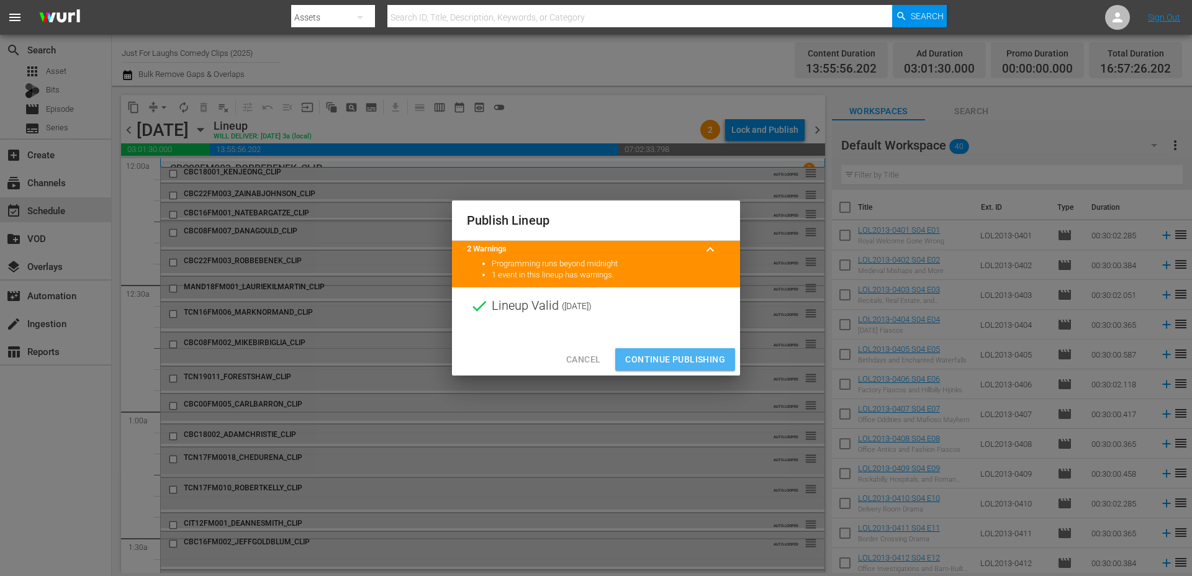
click at [682, 358] on span "Continue Publishing" at bounding box center [675, 360] width 100 height 16
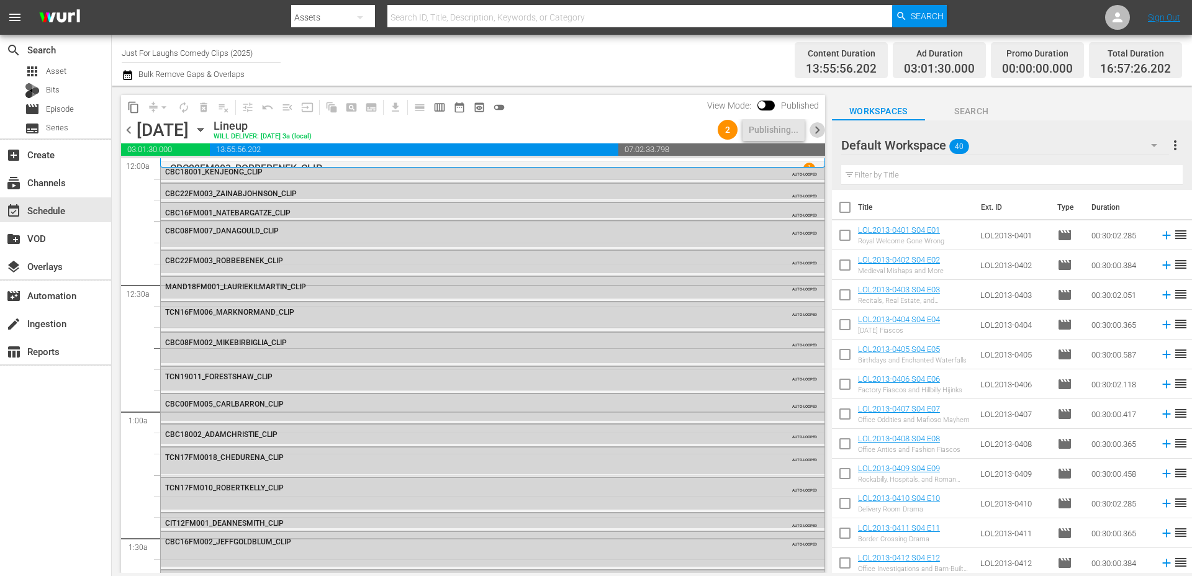
click at [817, 132] on span "chevron_right" at bounding box center [818, 130] width 16 height 16
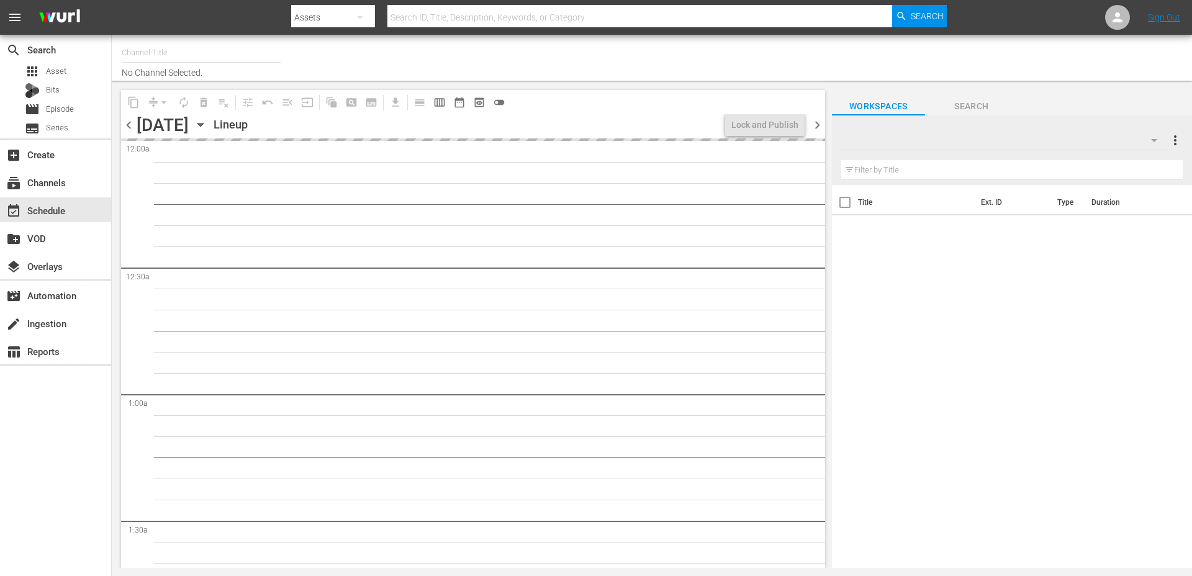
type input "Just For Laughs Comedy Clips (2025)"
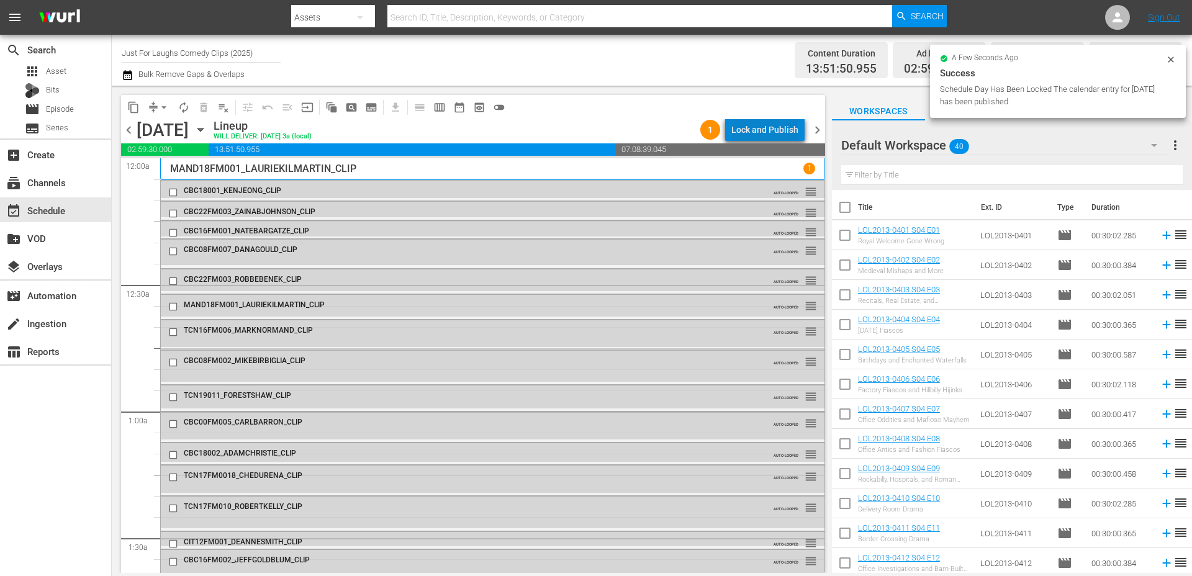
click at [787, 131] on div "Lock and Publish" at bounding box center [765, 130] width 67 height 22
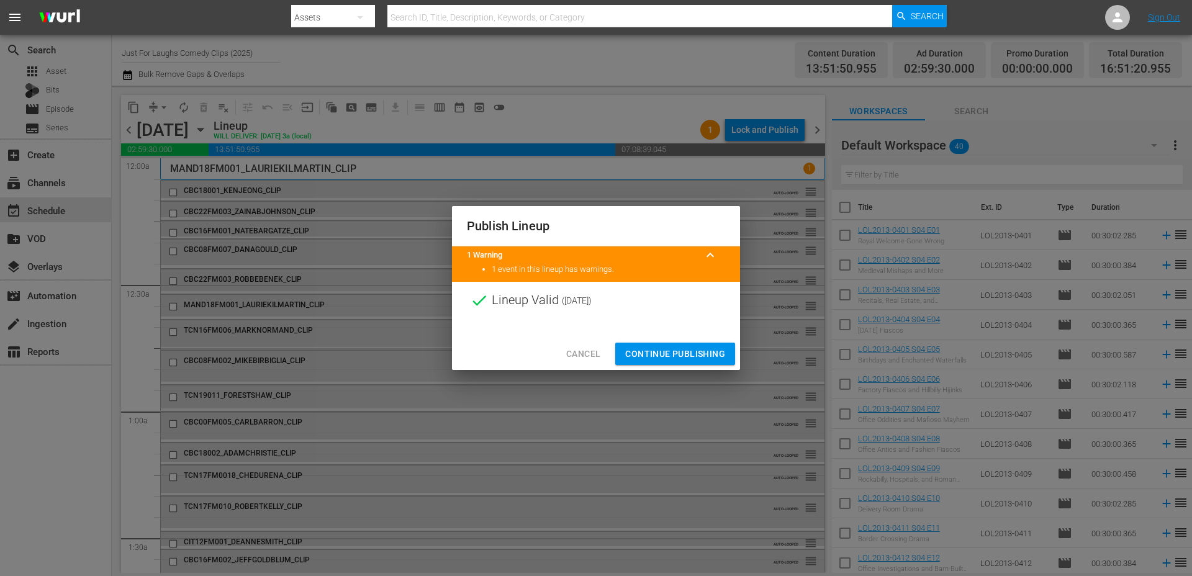
click at [667, 354] on span "Continue Publishing" at bounding box center [675, 355] width 100 height 16
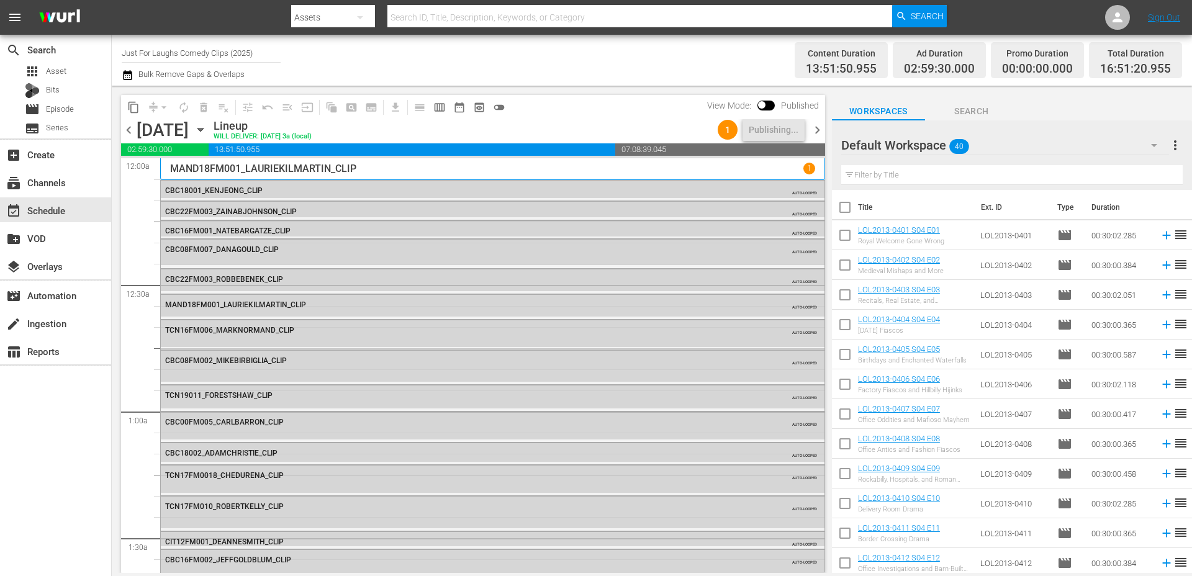
click at [811, 128] on span "chevron_right" at bounding box center [818, 130] width 16 height 16
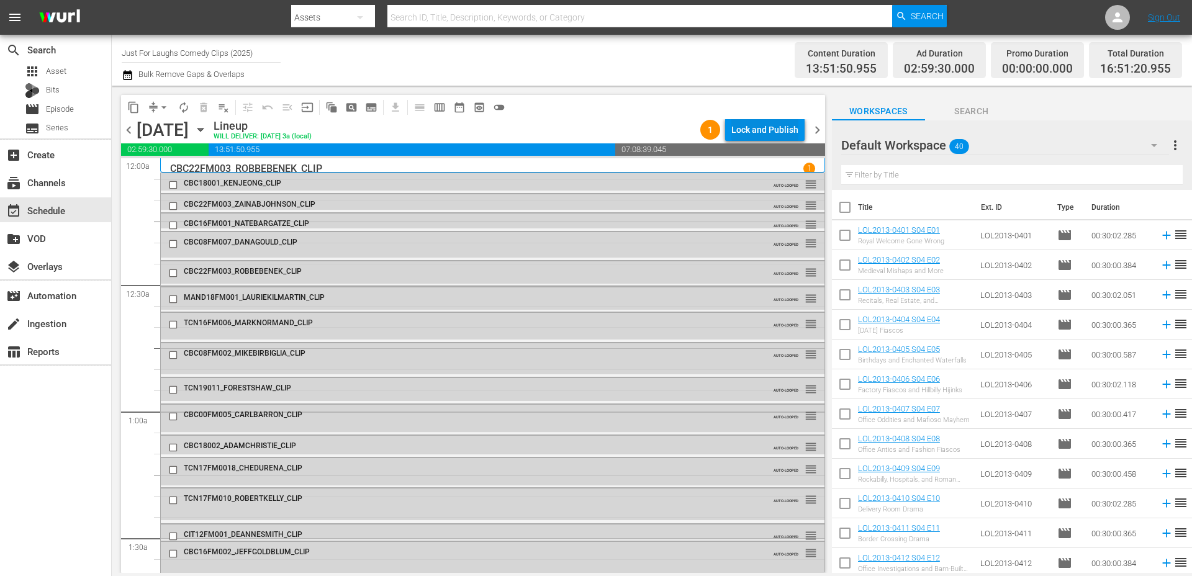
click at [783, 129] on div "Lock and Publish" at bounding box center [765, 130] width 67 height 22
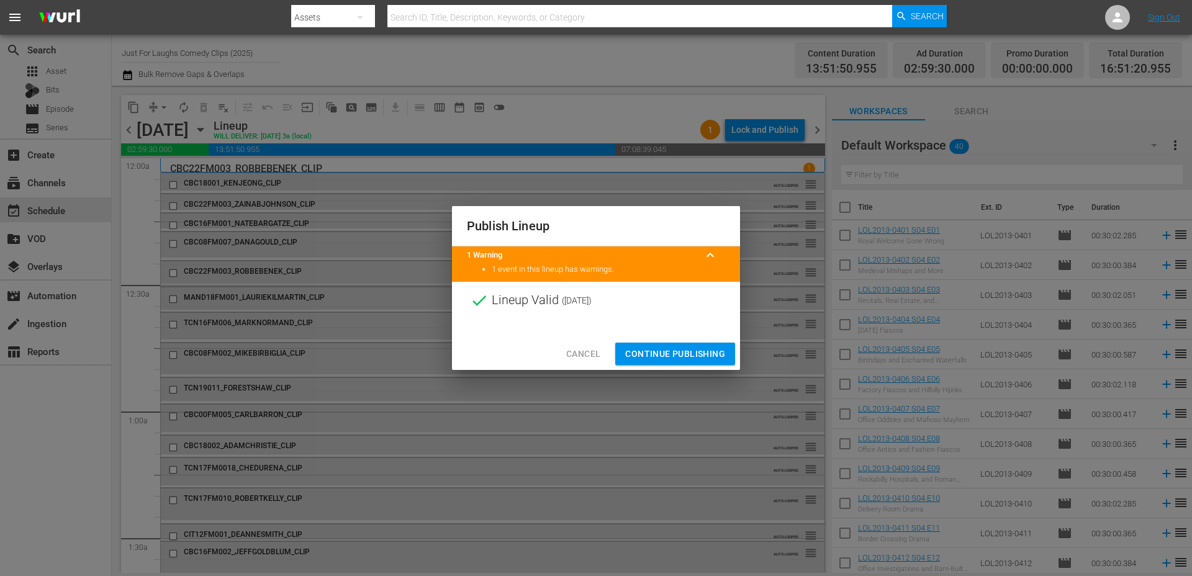
click at [685, 355] on span "Continue Publishing" at bounding box center [675, 355] width 100 height 16
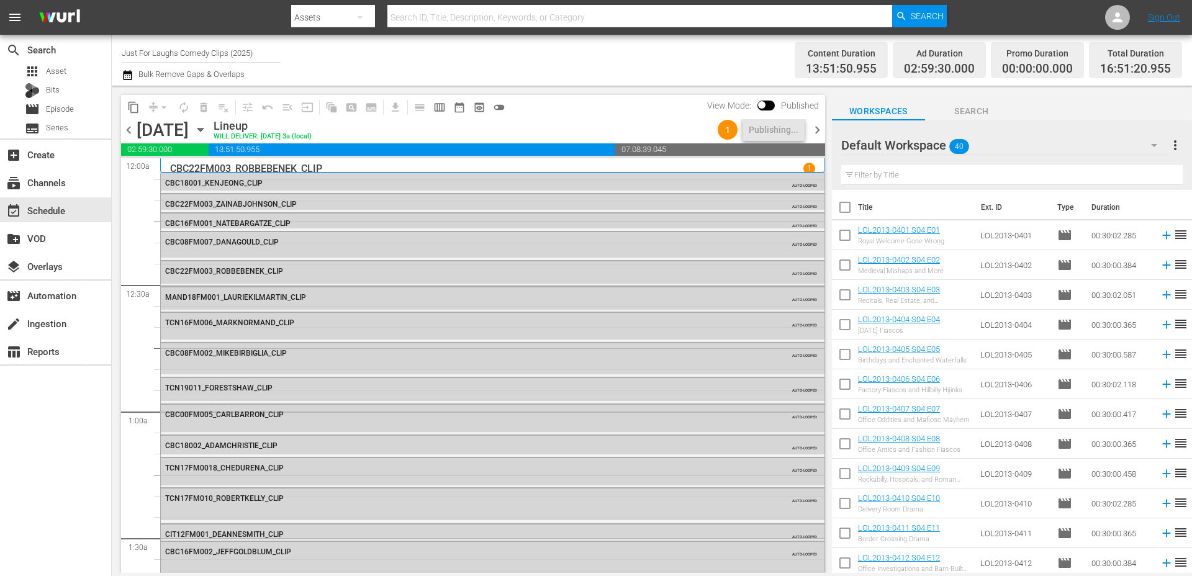
click at [819, 129] on span "chevron_right" at bounding box center [818, 130] width 16 height 16
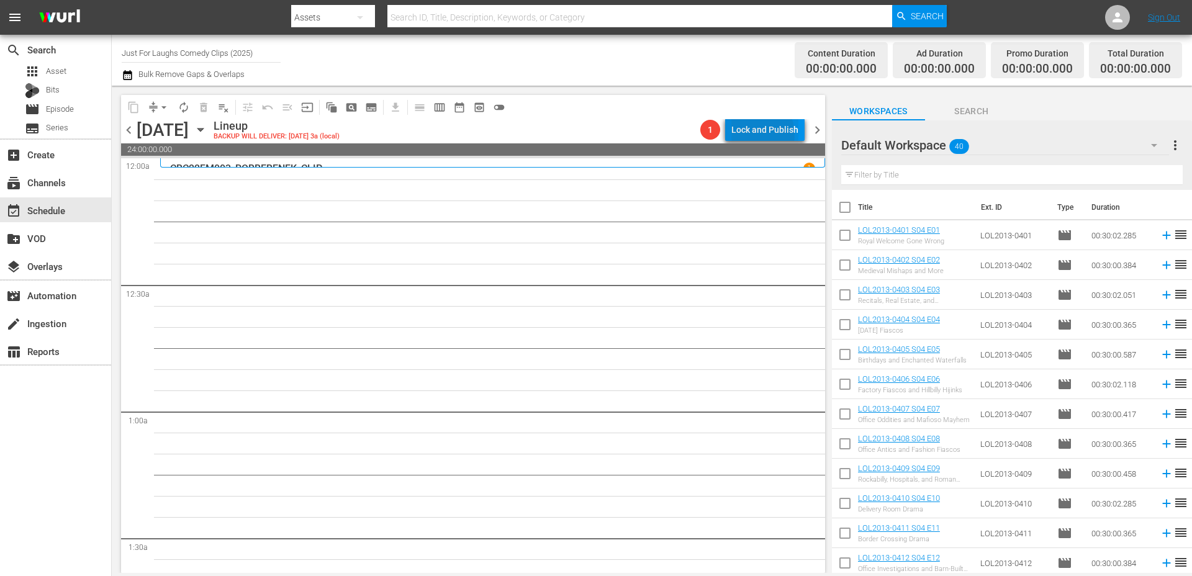
click at [758, 134] on div "Lock and Publish" at bounding box center [765, 130] width 67 height 22
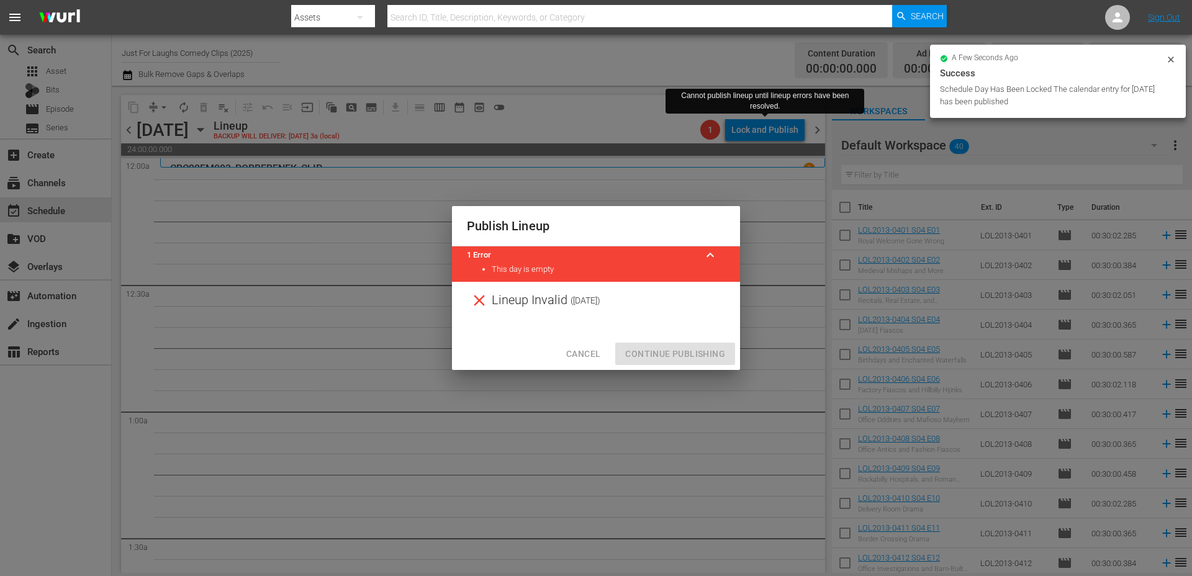
click at [590, 371] on div "Publish Lineup 1 Error keyboard_arrow_up This day is empty Lineup Invalid ( [DA…" at bounding box center [596, 288] width 1192 height 576
click at [590, 347] on span "Cancel" at bounding box center [583, 355] width 34 height 16
